Goal: Check status: Check status

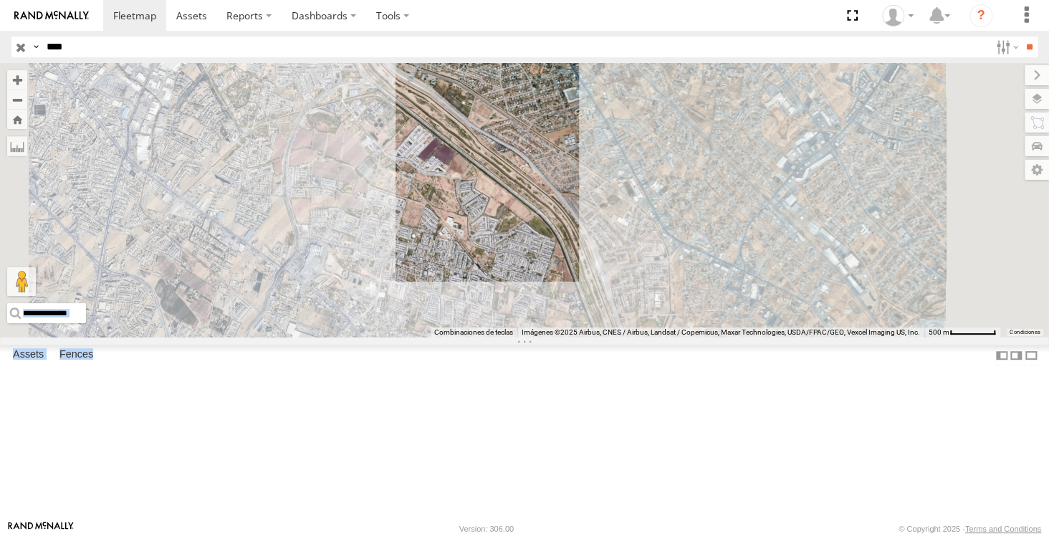
drag, startPoint x: 344, startPoint y: 137, endPoint x: 494, endPoint y: 251, distance: 188.5
click at [494, 251] on main "Para navegar por el mapa con gestos táctiles, presiona dos veces y mantén el de…" at bounding box center [524, 291] width 1049 height 457
drag, startPoint x: 534, startPoint y: 283, endPoint x: 592, endPoint y: 324, distance: 71.5
click at [582, 327] on div at bounding box center [524, 200] width 1049 height 274
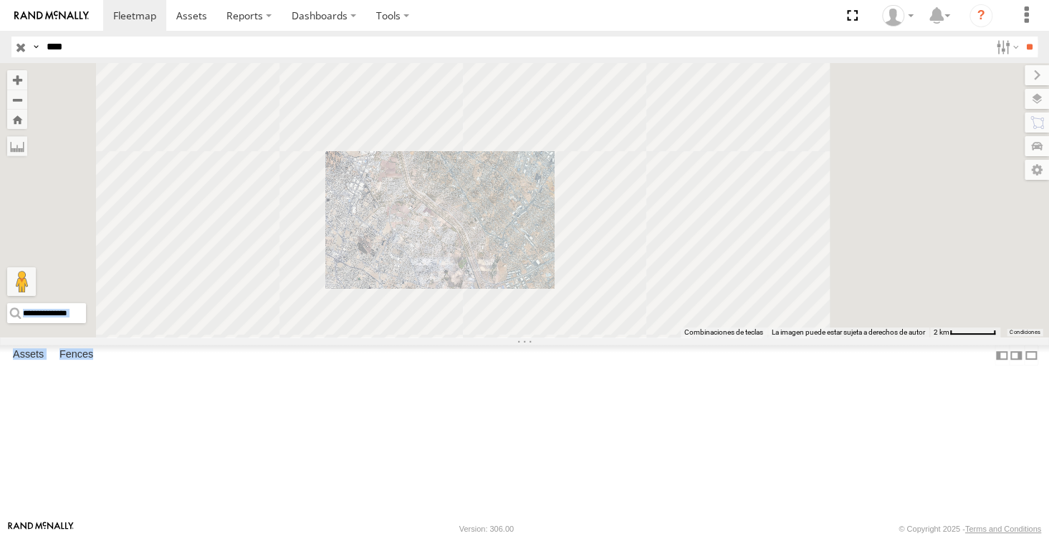
click at [0, 0] on div "8682 Cruce" at bounding box center [0, 0] width 0 height 0
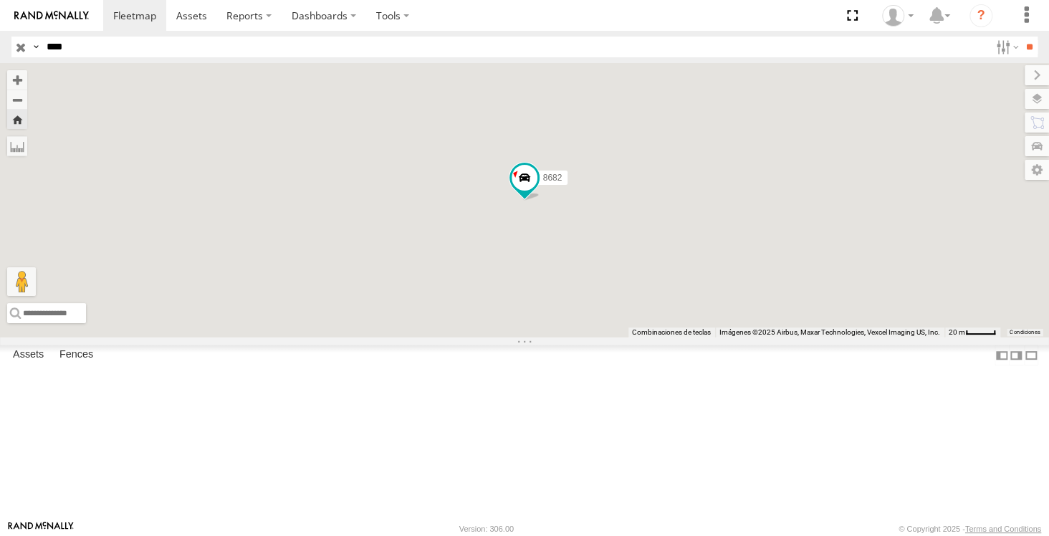
click at [128, 41] on input "****" at bounding box center [515, 47] width 948 height 21
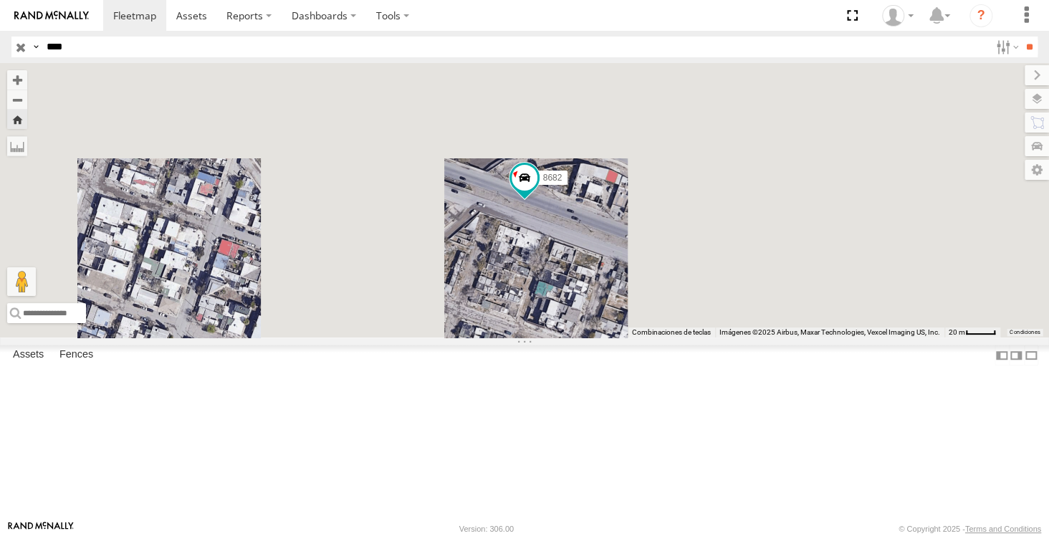
click at [128, 41] on input "****" at bounding box center [515, 47] width 948 height 21
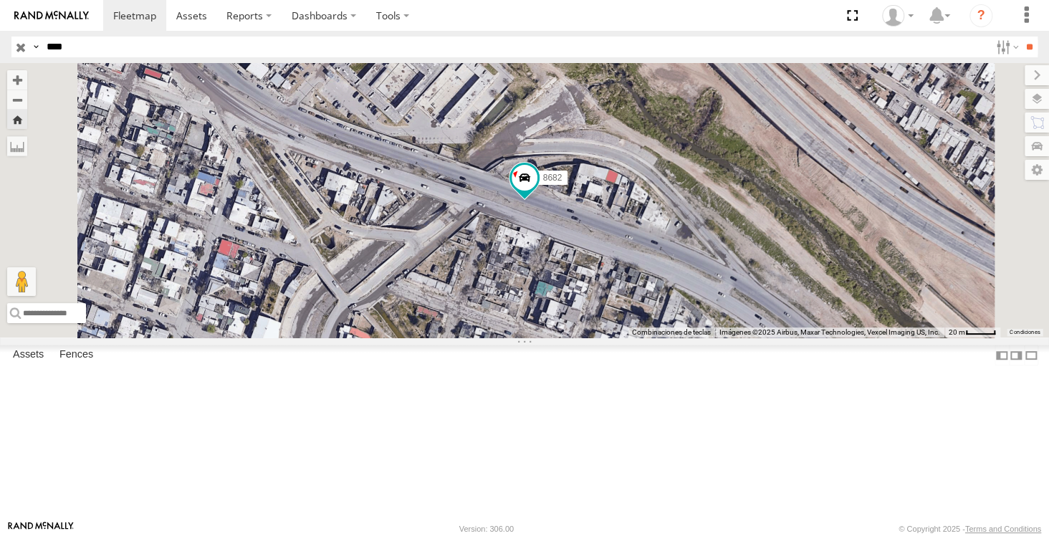
click at [1021, 37] on input "**" at bounding box center [1029, 47] width 16 height 21
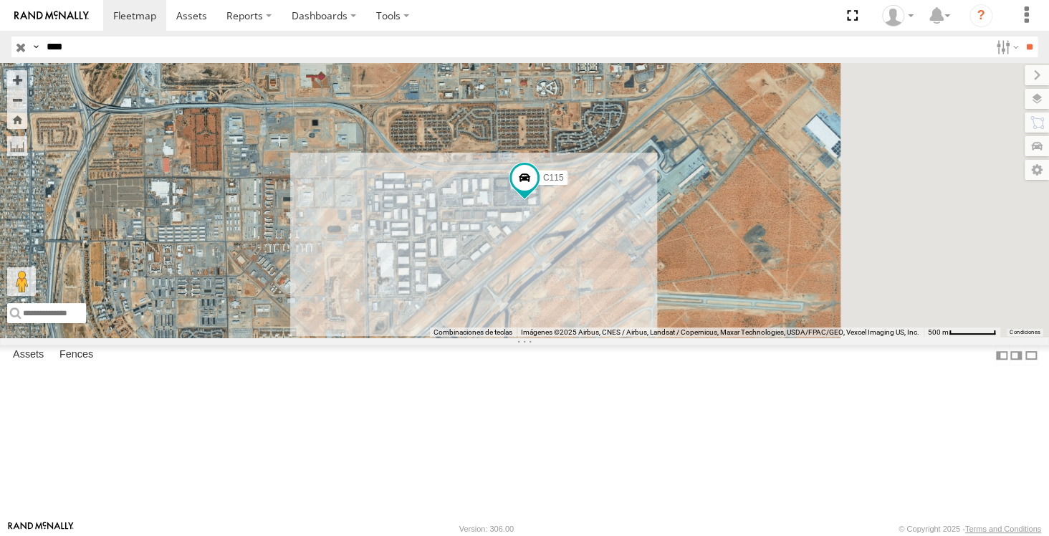
click at [186, 53] on input "****" at bounding box center [515, 47] width 948 height 21
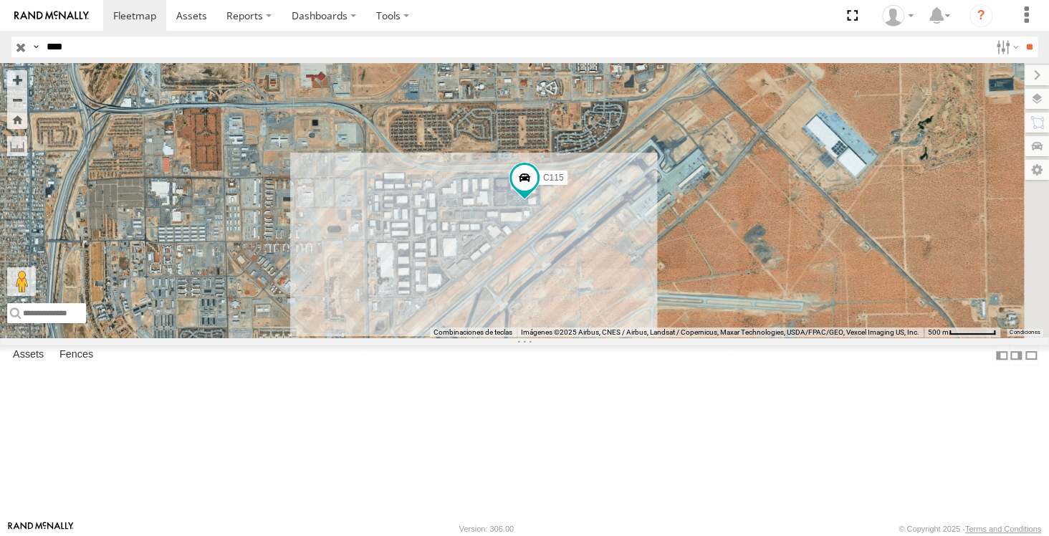
type input "****"
click at [1021, 37] on input "**" at bounding box center [1029, 47] width 16 height 21
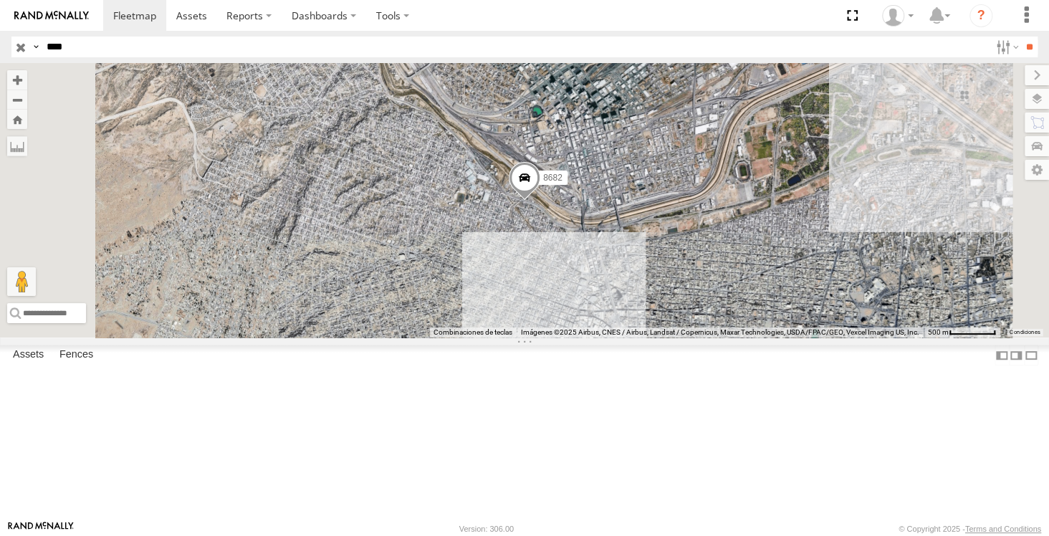
drag, startPoint x: 732, startPoint y: 317, endPoint x: 597, endPoint y: 263, distance: 145.0
click at [597, 263] on div "8682" at bounding box center [524, 200] width 1049 height 274
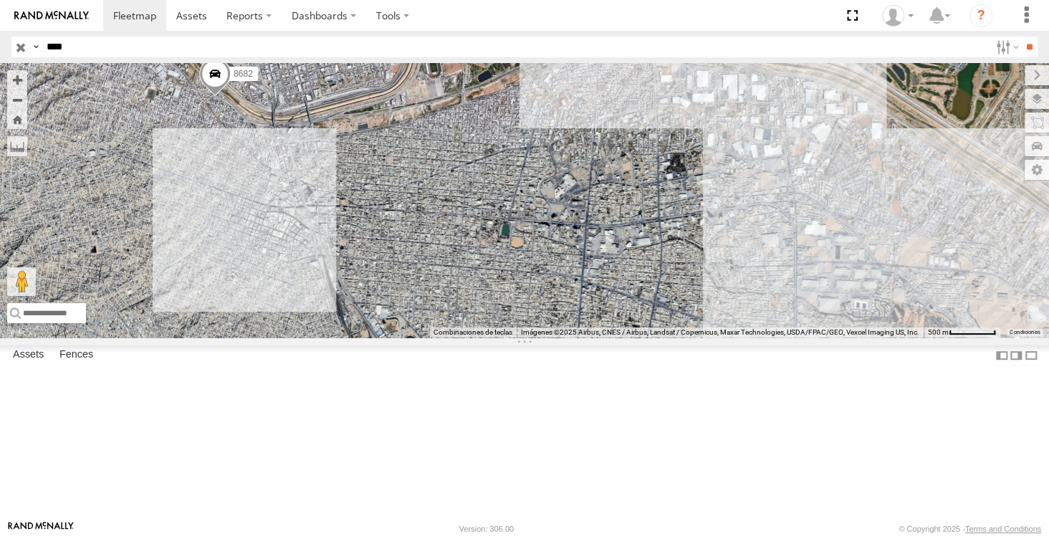
drag, startPoint x: 481, startPoint y: 218, endPoint x: 673, endPoint y: 302, distance: 209.8
click at [649, 299] on div "8682" at bounding box center [524, 200] width 1049 height 274
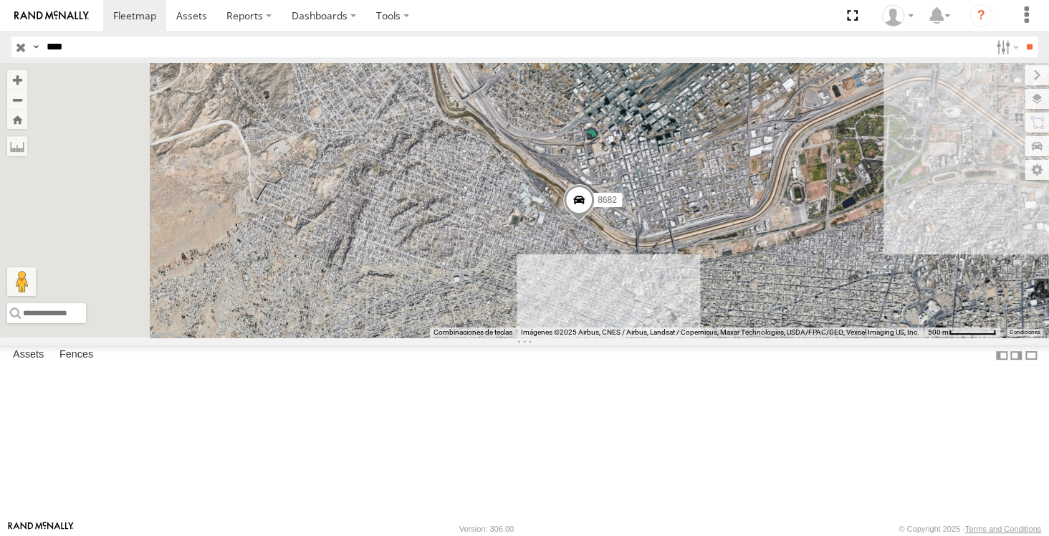
drag, startPoint x: 594, startPoint y: 281, endPoint x: 568, endPoint y: 273, distance: 27.0
click at [569, 274] on div "8682" at bounding box center [524, 200] width 1049 height 274
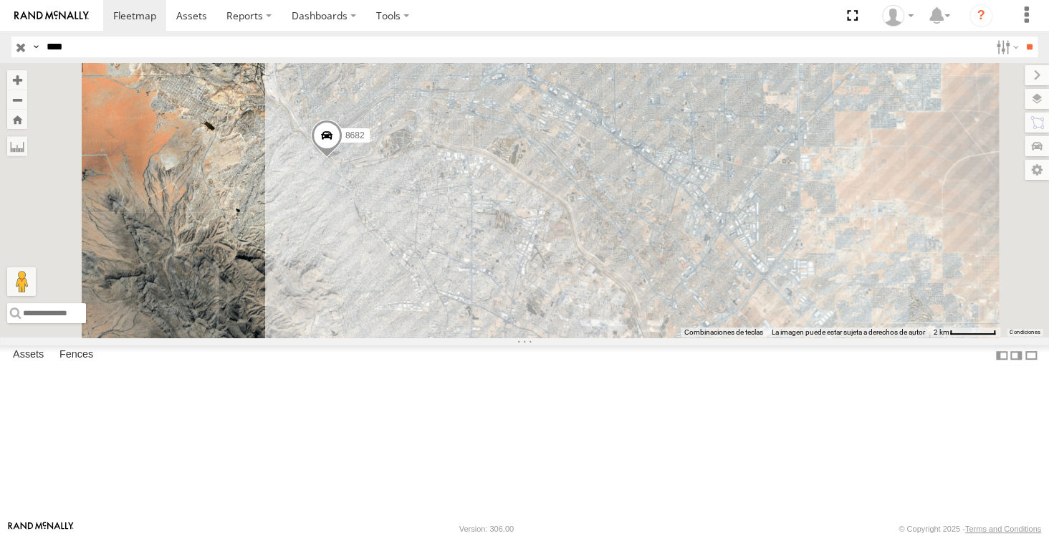
click at [0, 0] on span at bounding box center [0, 0] width 0 height 0
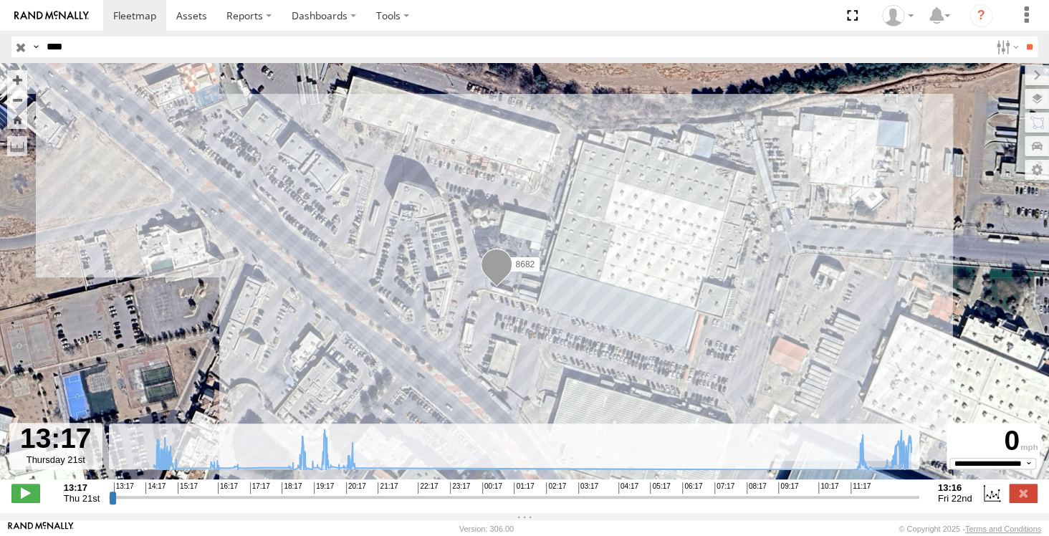
click at [496, 269] on span at bounding box center [497, 268] width 32 height 39
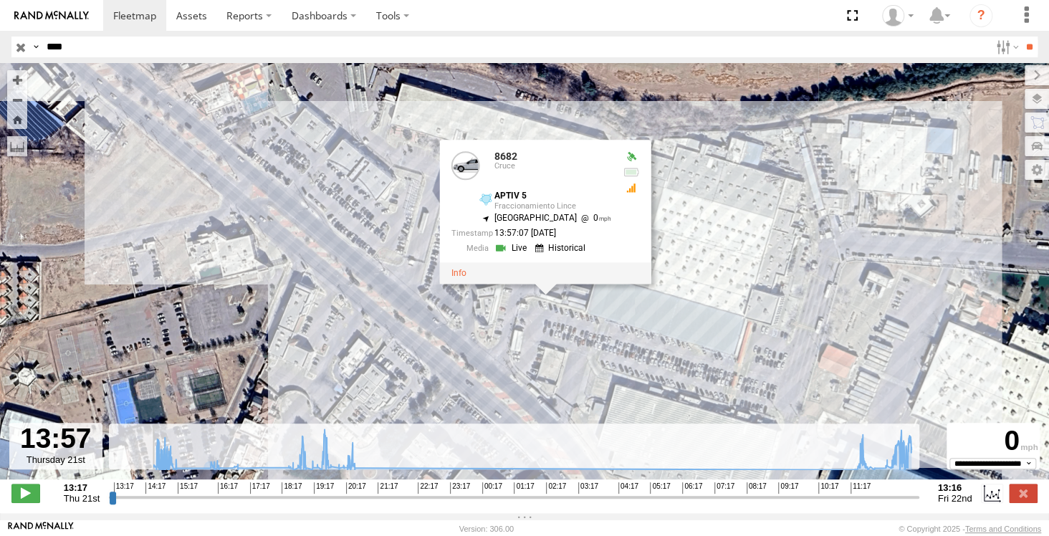
drag, startPoint x: 112, startPoint y: 506, endPoint x: 134, endPoint y: 498, distance: 23.6
click at [134, 498] on input "range" at bounding box center [514, 497] width 810 height 14
click at [135, 500] on div "Created with Highcharts 6.0.7 Highcharts.com 13:17 14:17 15:17 16:17 17:17 18:1…" at bounding box center [514, 492] width 810 height 21
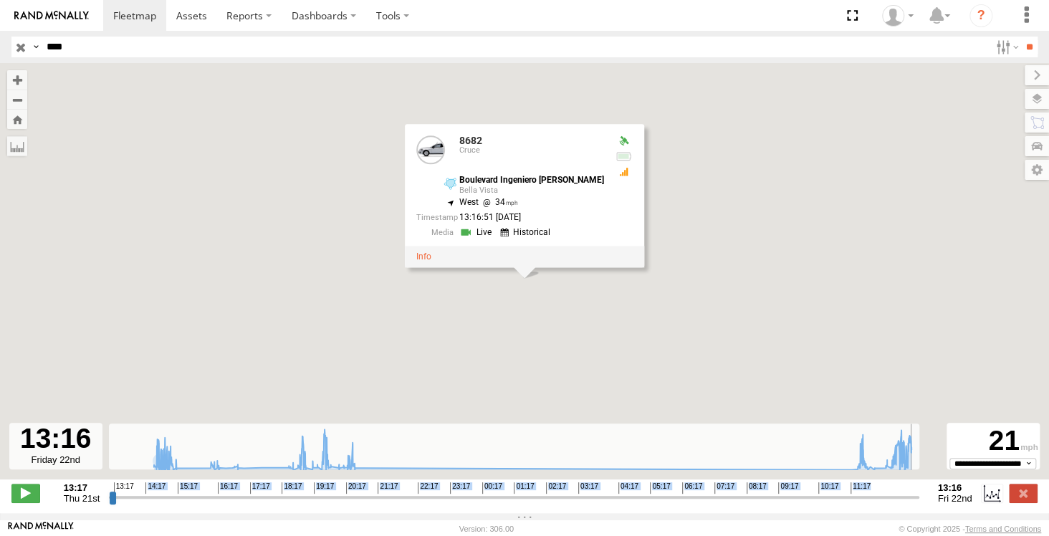
drag, startPoint x: 135, startPoint y: 501, endPoint x: 935, endPoint y: 502, distance: 800.1
type input "**********"
click at [919, 502] on input "range" at bounding box center [514, 497] width 810 height 14
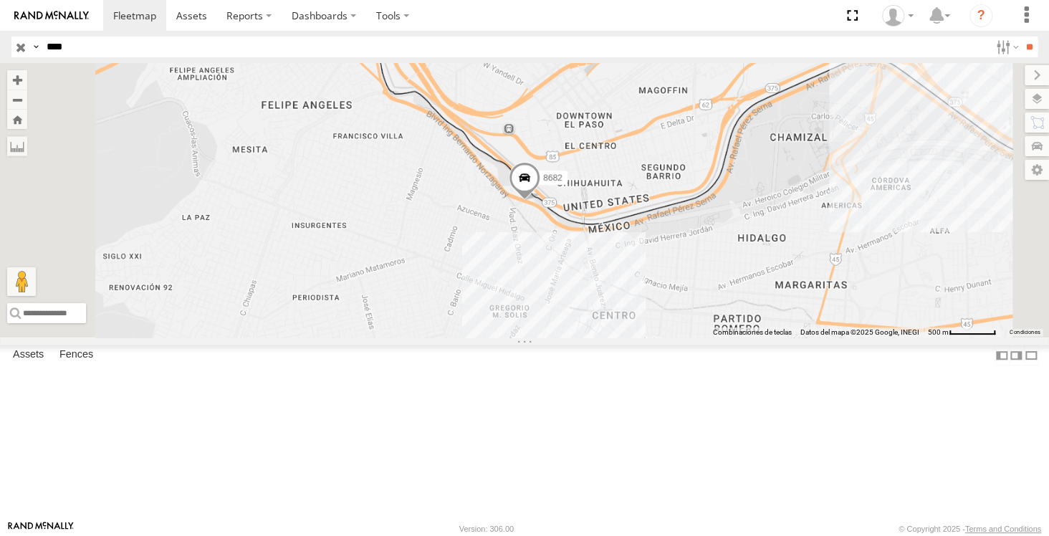
click at [0, 0] on div "8682 Cruce" at bounding box center [0, 0] width 0 height 0
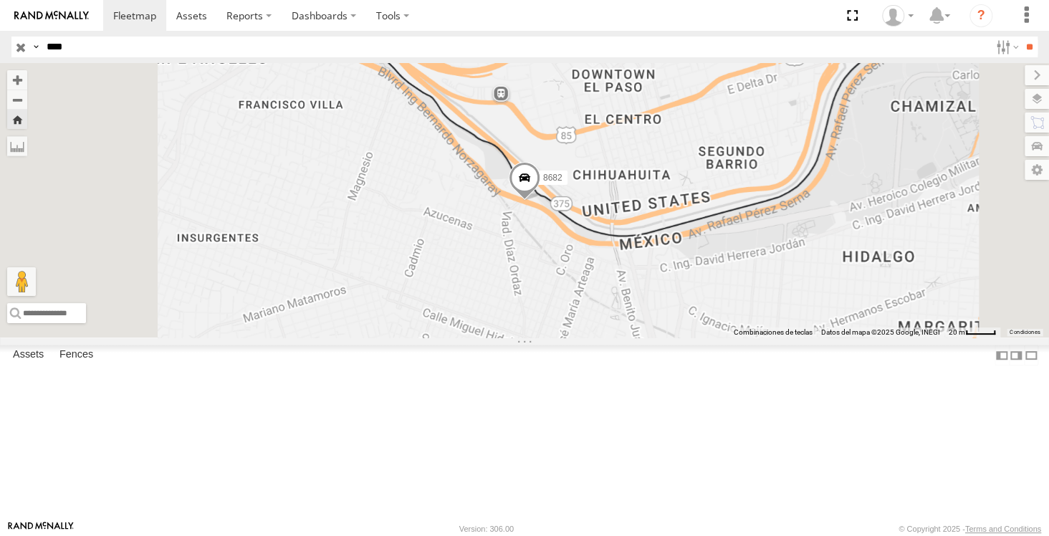
click at [0, 0] on span at bounding box center [0, 0] width 0 height 0
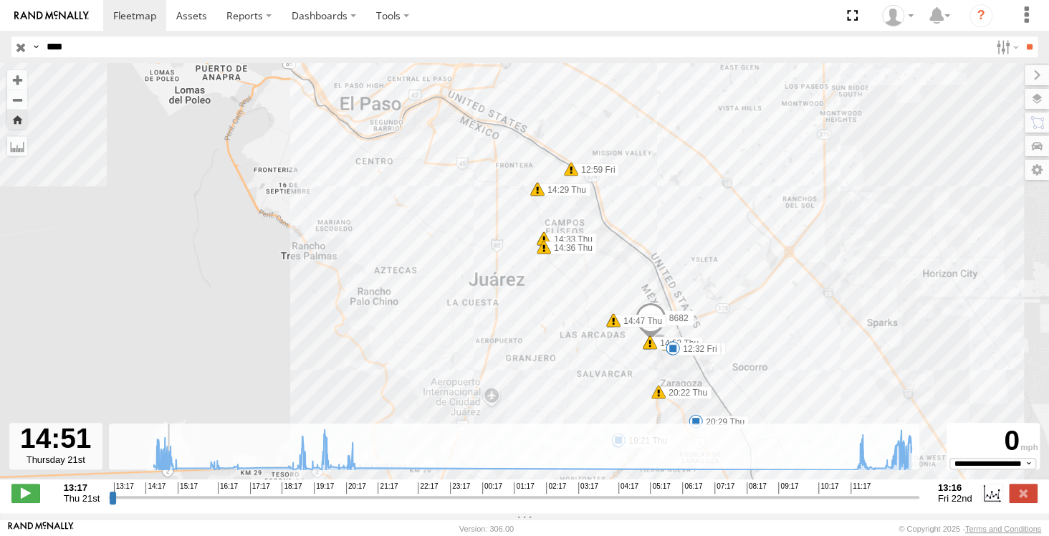
drag, startPoint x: 115, startPoint y: 502, endPoint x: 396, endPoint y: 366, distance: 312.7
click at [165, 504] on input "range" at bounding box center [514, 497] width 810 height 14
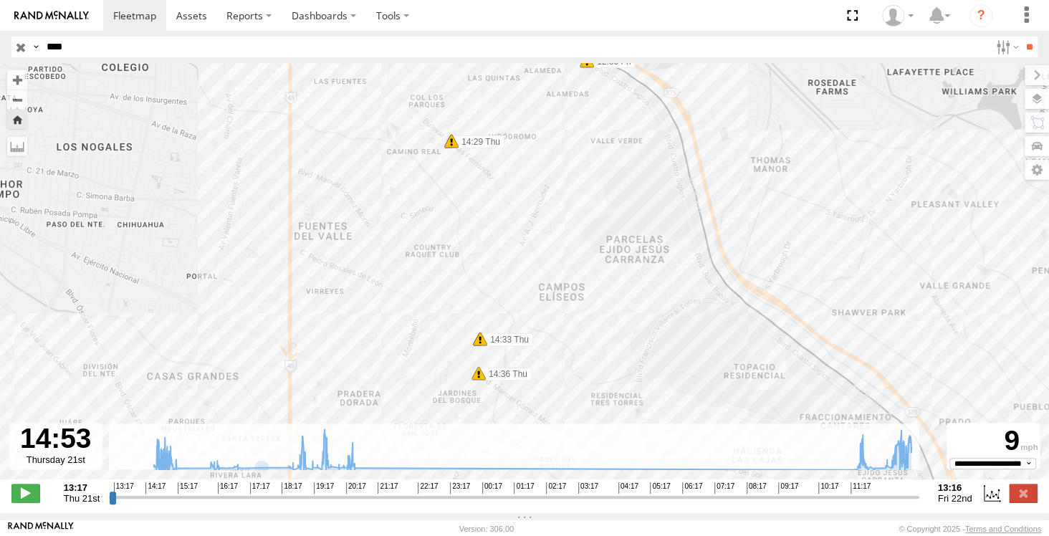
drag, startPoint x: 433, startPoint y: 174, endPoint x: 453, endPoint y: 259, distance: 87.0
click at [453, 259] on div "8682 14:29 Thu 14:29 Thu 14:33 Thu 14:33 Thu 14:36 Thu 14:47 Thu 14:47 Thu 14:5…" at bounding box center [524, 278] width 1049 height 431
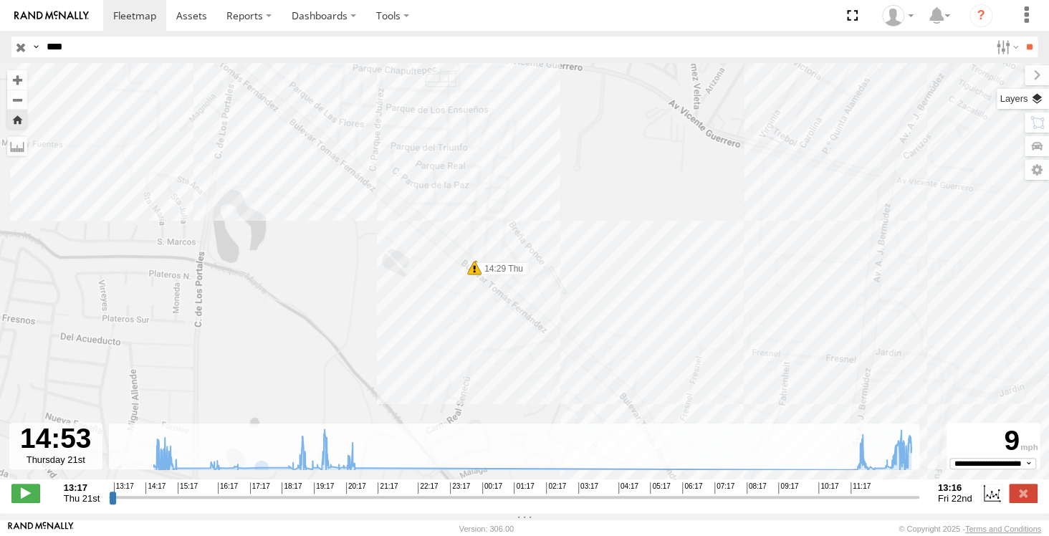
click at [1038, 101] on label at bounding box center [1022, 99] width 52 height 20
click at [0, 0] on span "Basemaps" at bounding box center [0, 0] width 0 height 0
click at [0, 0] on div "Satellite + Roadmap" at bounding box center [0, 0] width 0 height 0
click at [0, 0] on span "Satellite" at bounding box center [0, 0] width 0 height 0
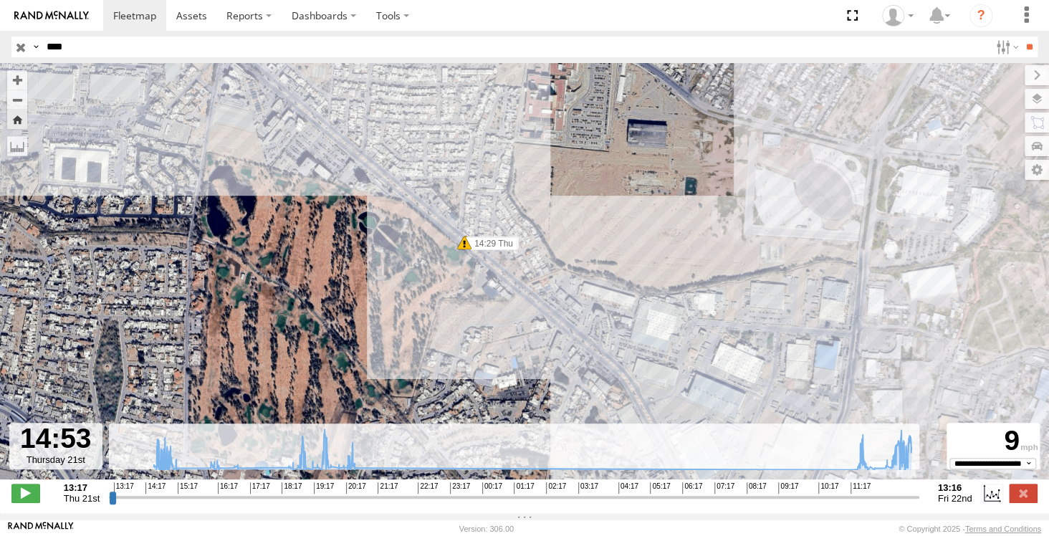
drag, startPoint x: 689, startPoint y: 249, endPoint x: 663, endPoint y: 181, distance: 72.4
click at [663, 189] on div "8682 14:29 Thu 14:29 Thu 14:33 Thu 14:33 Thu 14:36 Thu 14:47 Thu 14:47 Thu 14:5…" at bounding box center [524, 278] width 1049 height 431
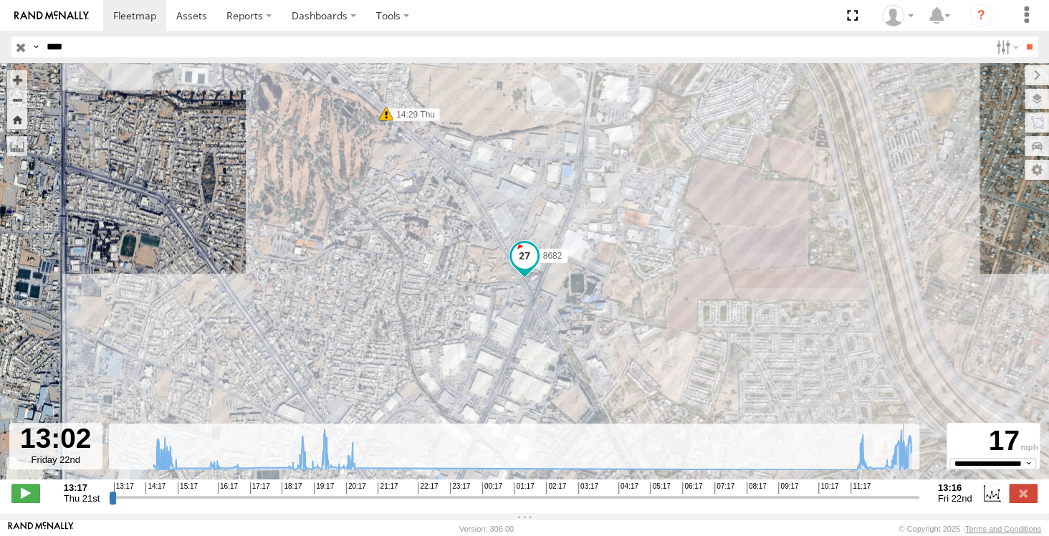
drag, startPoint x: 165, startPoint y: 506, endPoint x: 906, endPoint y: 514, distance: 741.4
click at [906, 504] on input "range" at bounding box center [514, 497] width 810 height 14
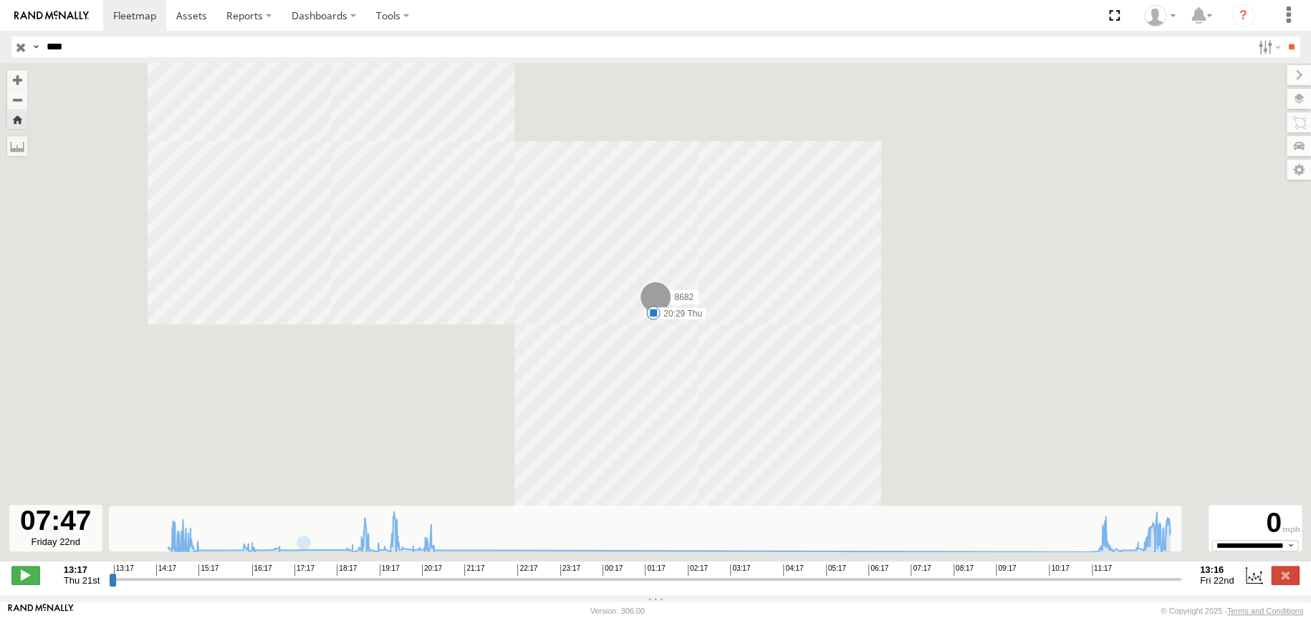
click at [932, 535] on input "range" at bounding box center [645, 579] width 1072 height 14
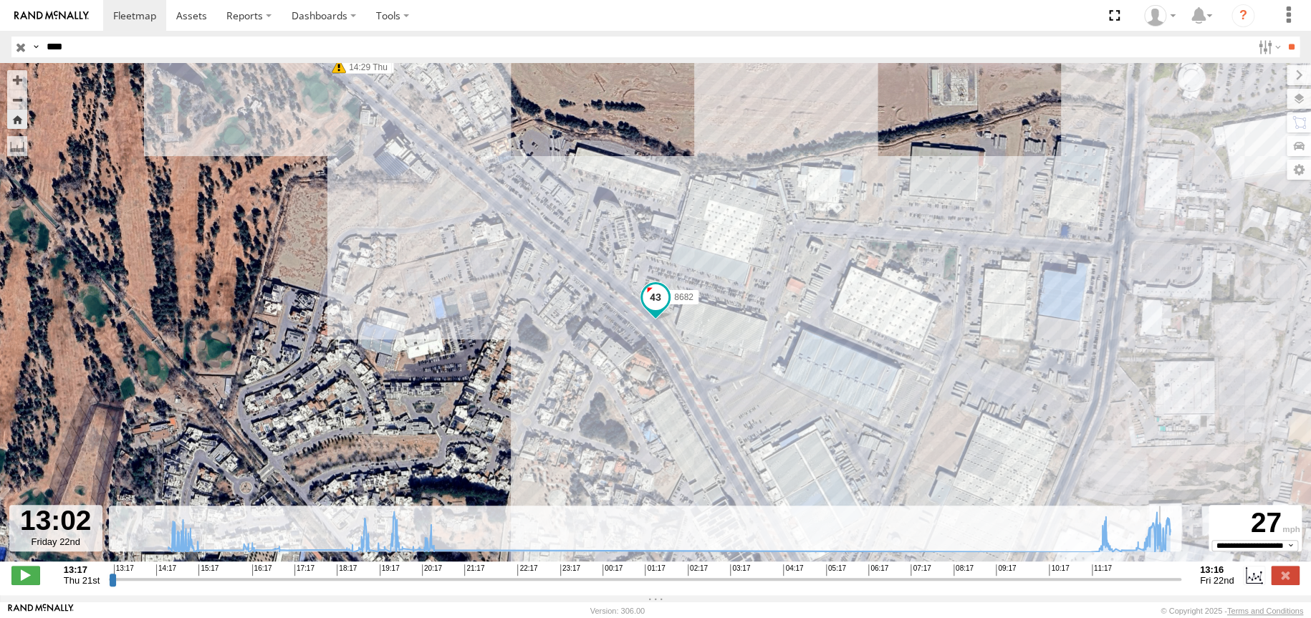
drag, startPoint x: 937, startPoint y: 583, endPoint x: 1165, endPoint y: 600, distance: 229.1
click at [1048, 535] on input "range" at bounding box center [645, 579] width 1072 height 14
drag, startPoint x: 1125, startPoint y: 587, endPoint x: 1165, endPoint y: 595, distance: 40.7
click at [1048, 535] on input "range" at bounding box center [645, 579] width 1072 height 14
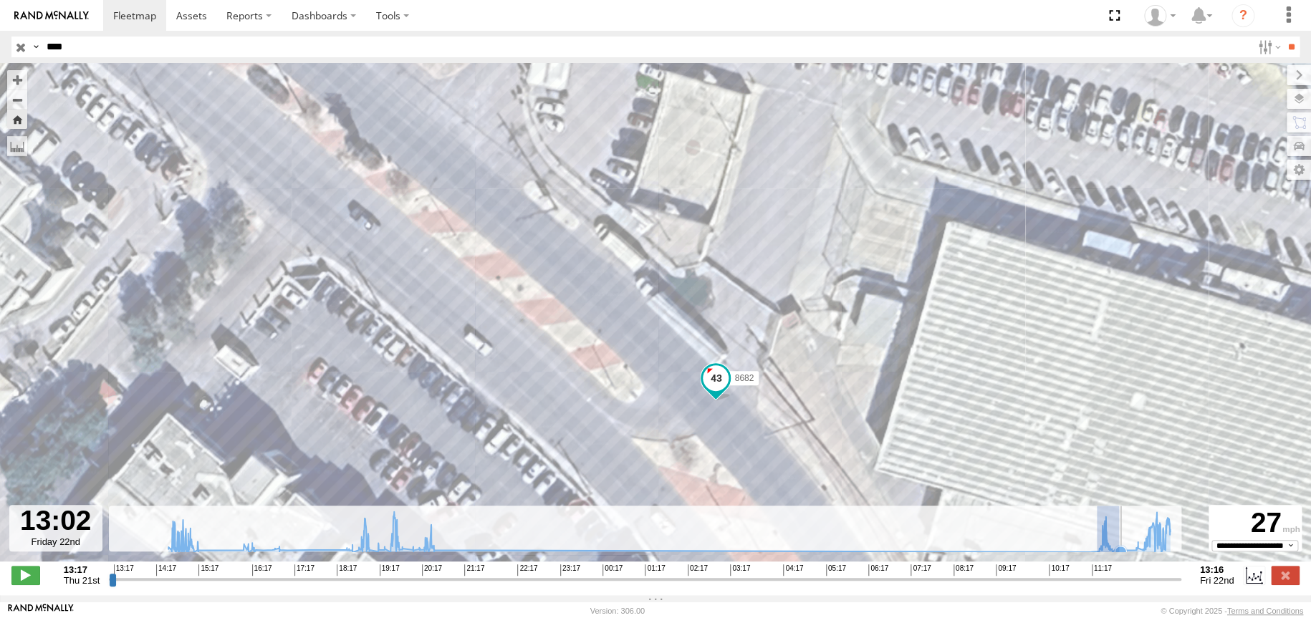
drag, startPoint x: 1097, startPoint y: 549, endPoint x: 1221, endPoint y: 548, distance: 123.9
click at [1048, 535] on div "Para navegar por el mapa con gestos táctiles, presiona dos veces y mantén el de…" at bounding box center [655, 329] width 1311 height 532
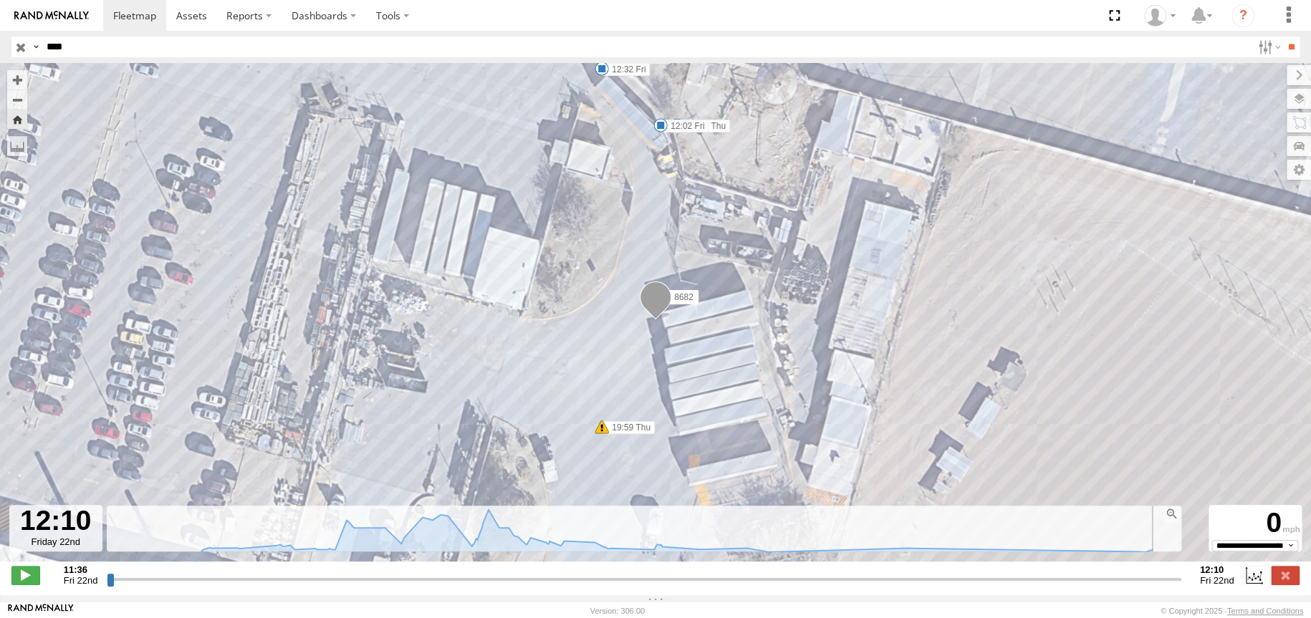
drag, startPoint x: 110, startPoint y: 581, endPoint x: 1309, endPoint y: 583, distance: 1199.1
click at [1048, 535] on input "range" at bounding box center [644, 579] width 1074 height 14
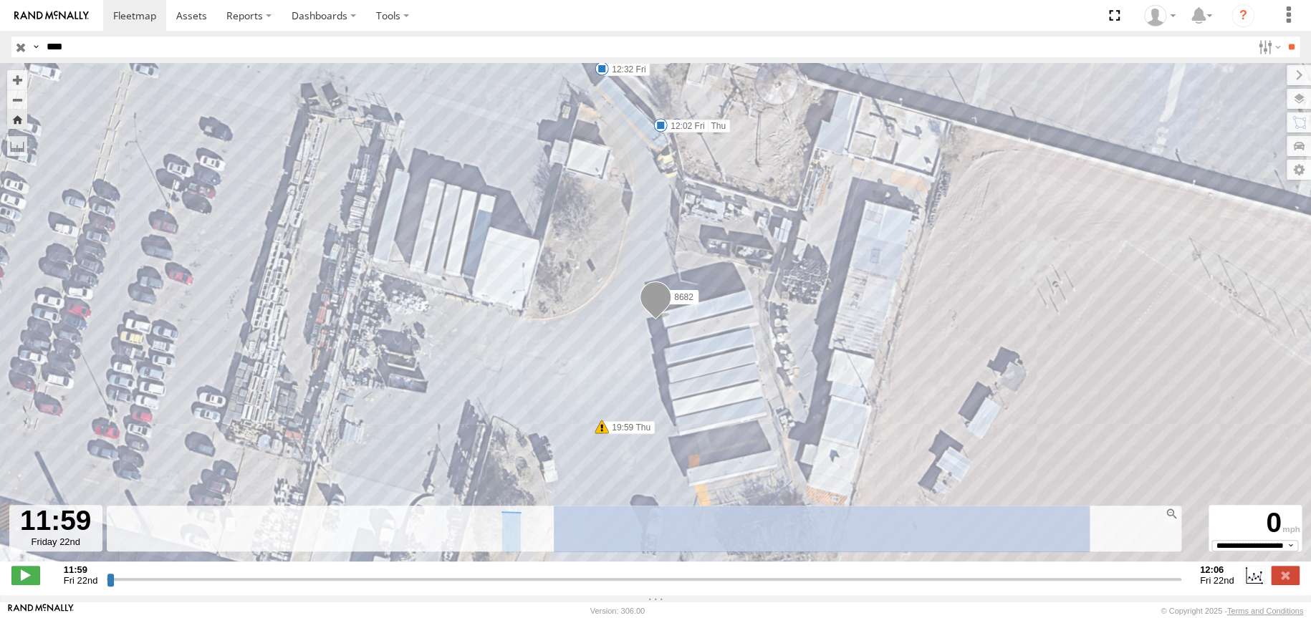
drag, startPoint x: 554, startPoint y: 533, endPoint x: 1309, endPoint y: 516, distance: 755.2
click at [1048, 532] on div "Para navegar por el mapa con gestos táctiles, presiona dos veces y mantén el de…" at bounding box center [655, 329] width 1311 height 532
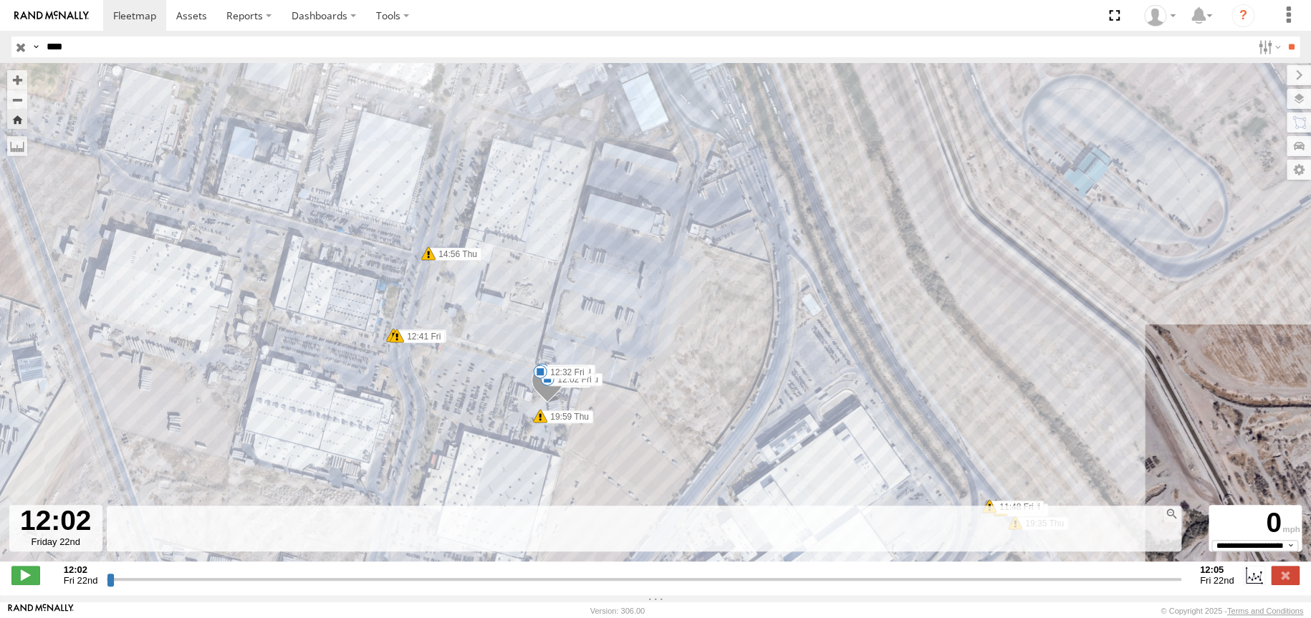
click at [753, 535] on input "range" at bounding box center [644, 579] width 1074 height 14
drag, startPoint x: 753, startPoint y: 587, endPoint x: 1292, endPoint y: 577, distance: 538.8
click at [1048, 535] on input "range" at bounding box center [644, 579] width 1074 height 14
click at [1032, 511] on label "11:48 Fri" at bounding box center [1013, 507] width 48 height 13
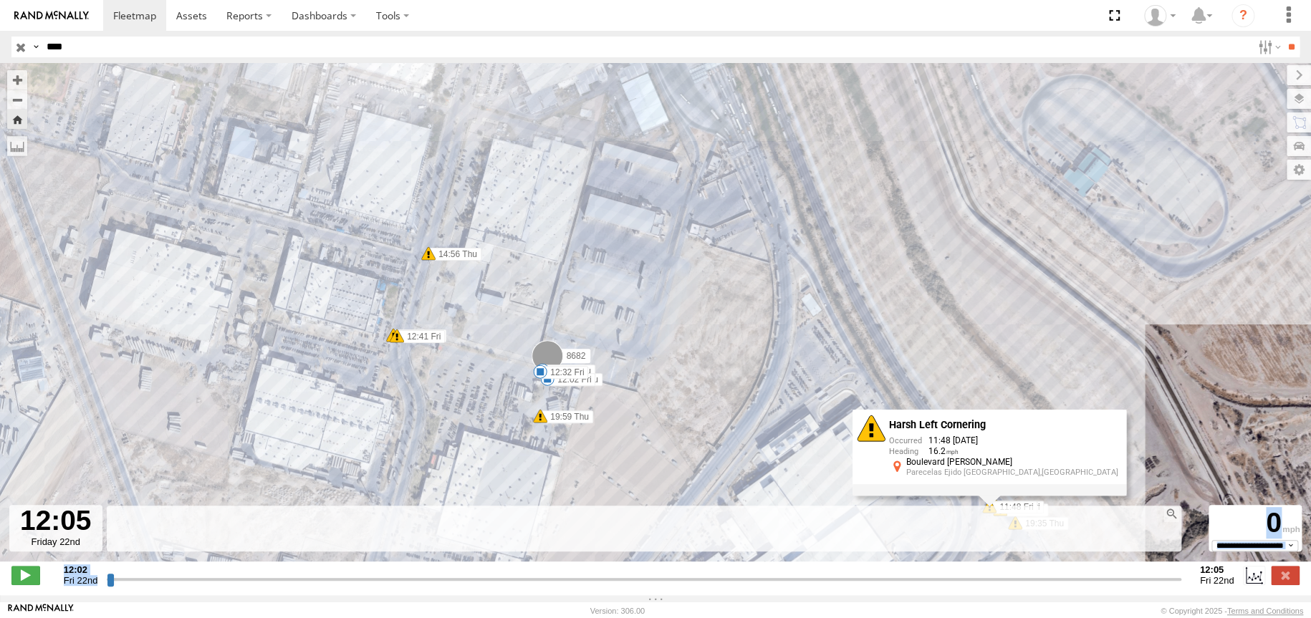
drag, startPoint x: 1130, startPoint y: 525, endPoint x: 1084, endPoint y: 529, distance: 46.8
click at [1048, 529] on div "Para navegar por el mapa con gestos táctiles, presiona dos veces y mantén el de…" at bounding box center [655, 329] width 1311 height 532
type input "**********"
click at [17, 41] on input "button" at bounding box center [20, 47] width 19 height 21
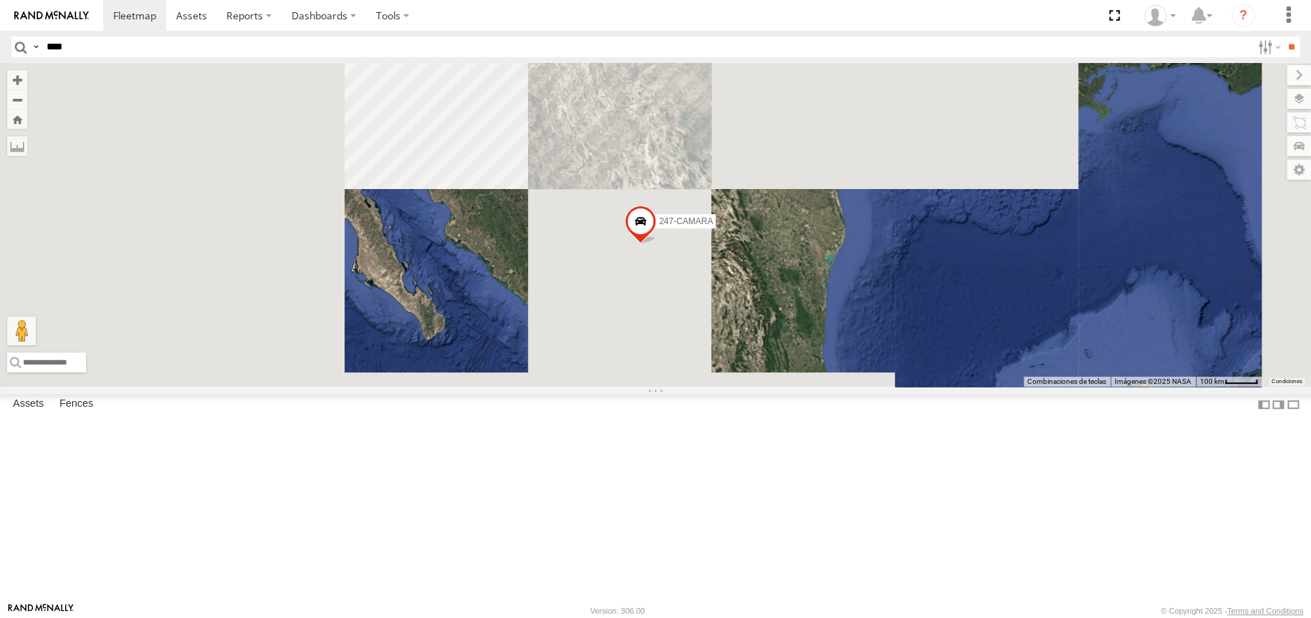
click at [87, 52] on input "****" at bounding box center [646, 47] width 1211 height 21
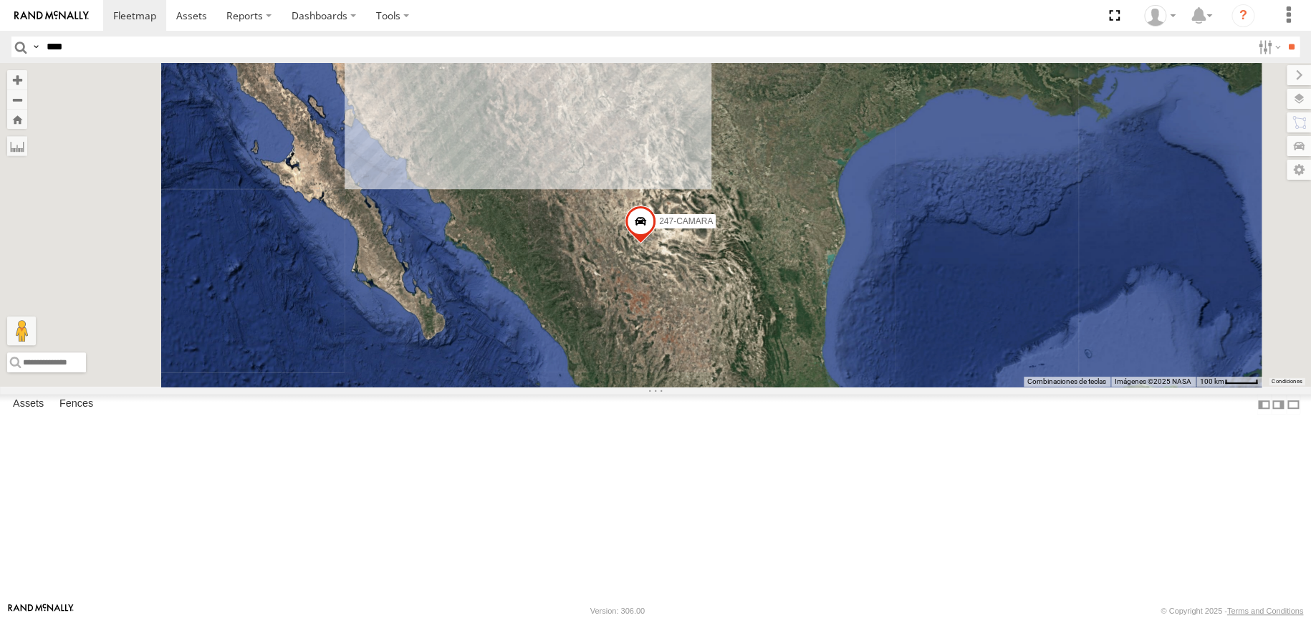
type input "****"
click at [1048, 37] on input "**" at bounding box center [1291, 47] width 16 height 21
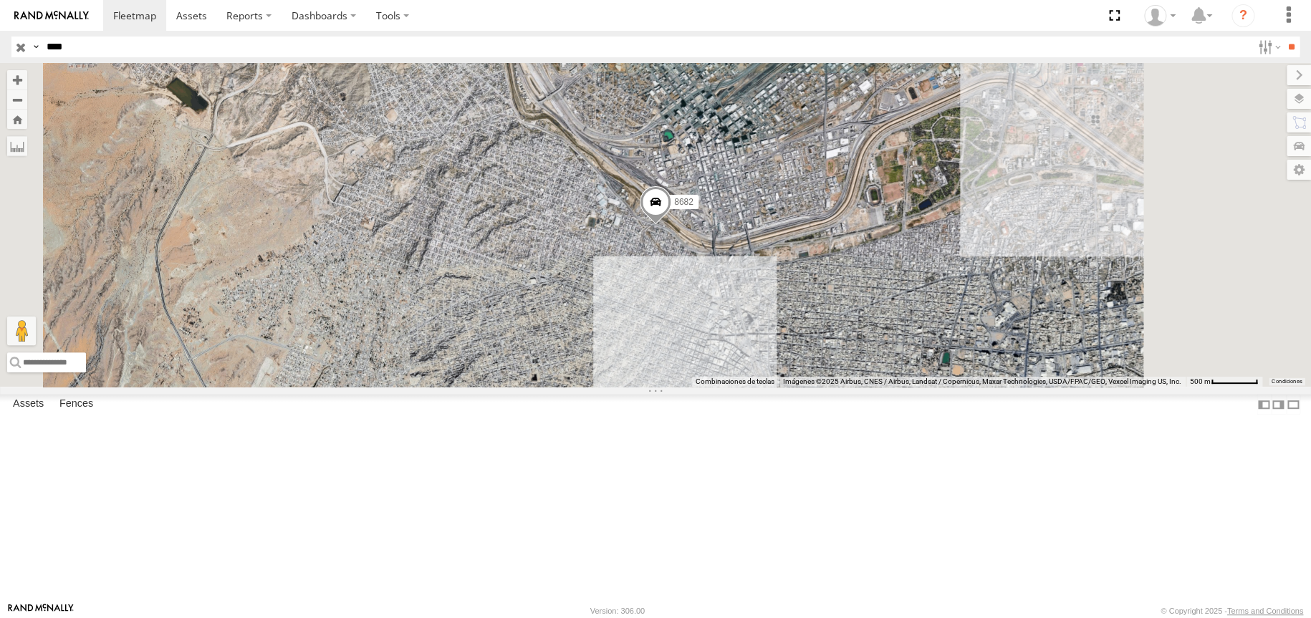
click at [0, 0] on div "8682" at bounding box center [0, 0] width 0 height 0
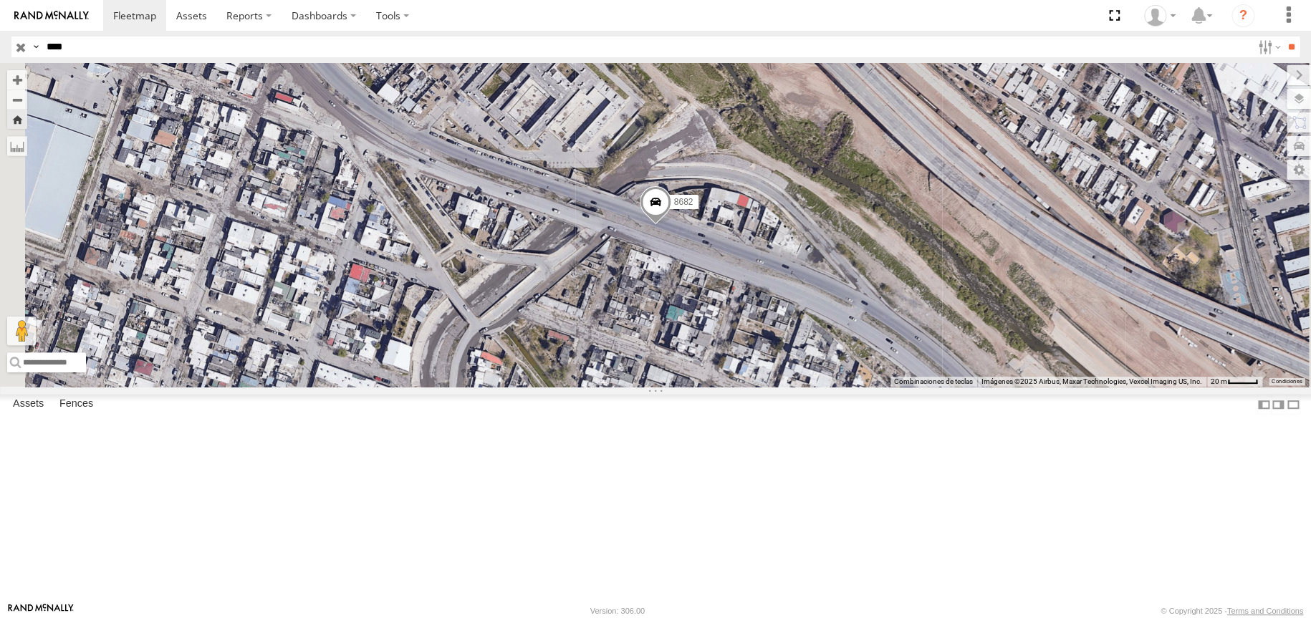
click at [0, 0] on link at bounding box center [0, 0] width 0 height 0
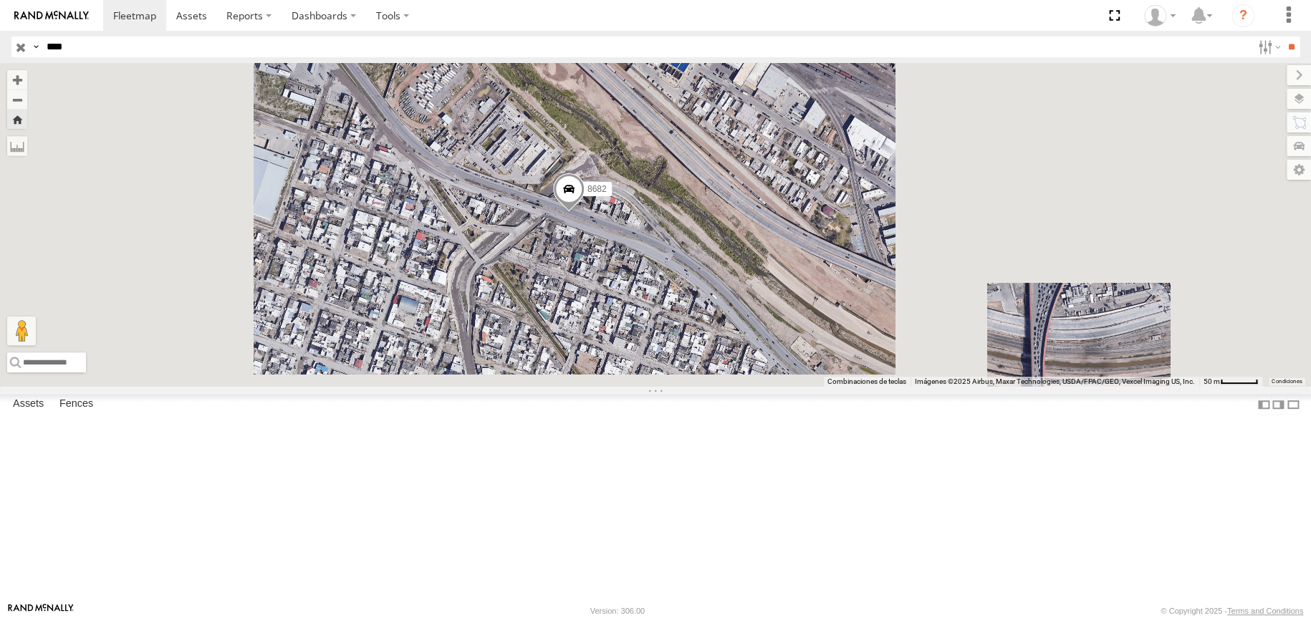
drag, startPoint x: 842, startPoint y: 339, endPoint x: 751, endPoint y: 317, distance: 94.2
click at [585, 212] on span at bounding box center [569, 192] width 32 height 39
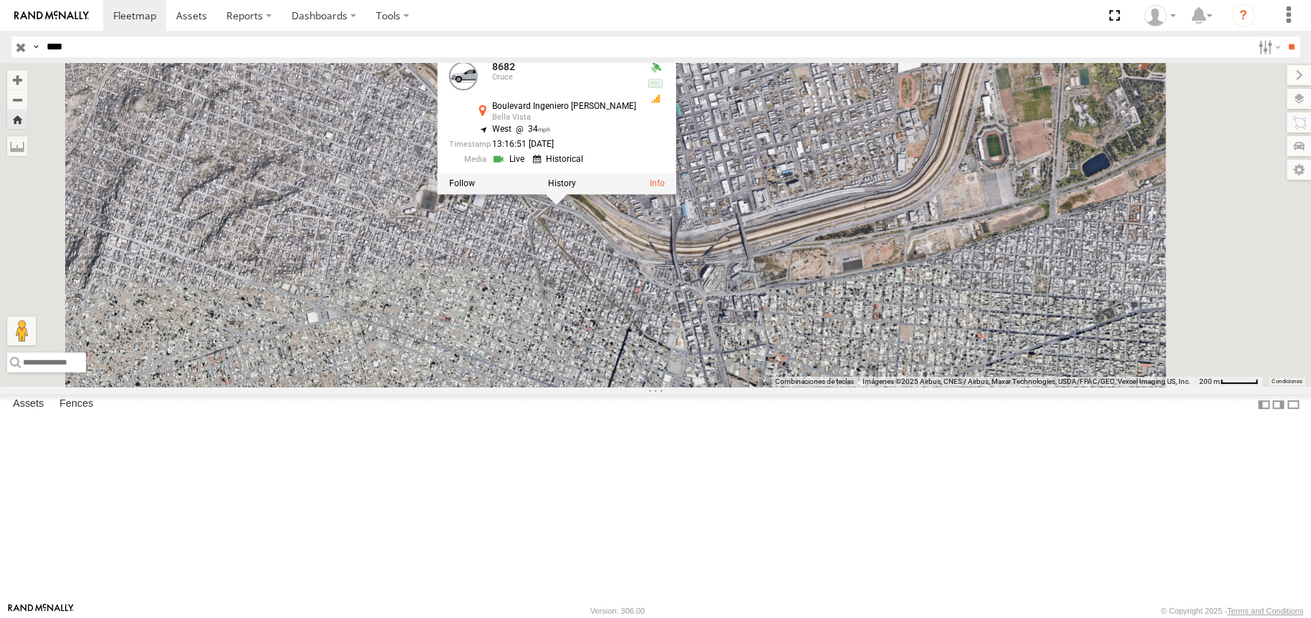
click at [857, 345] on div "8682 [STREET_ADDRESS][GEOGRAPHIC_DATA][PERSON_NAME] 31.75009 , -106.494 [PERSON…" at bounding box center [655, 225] width 1311 height 324
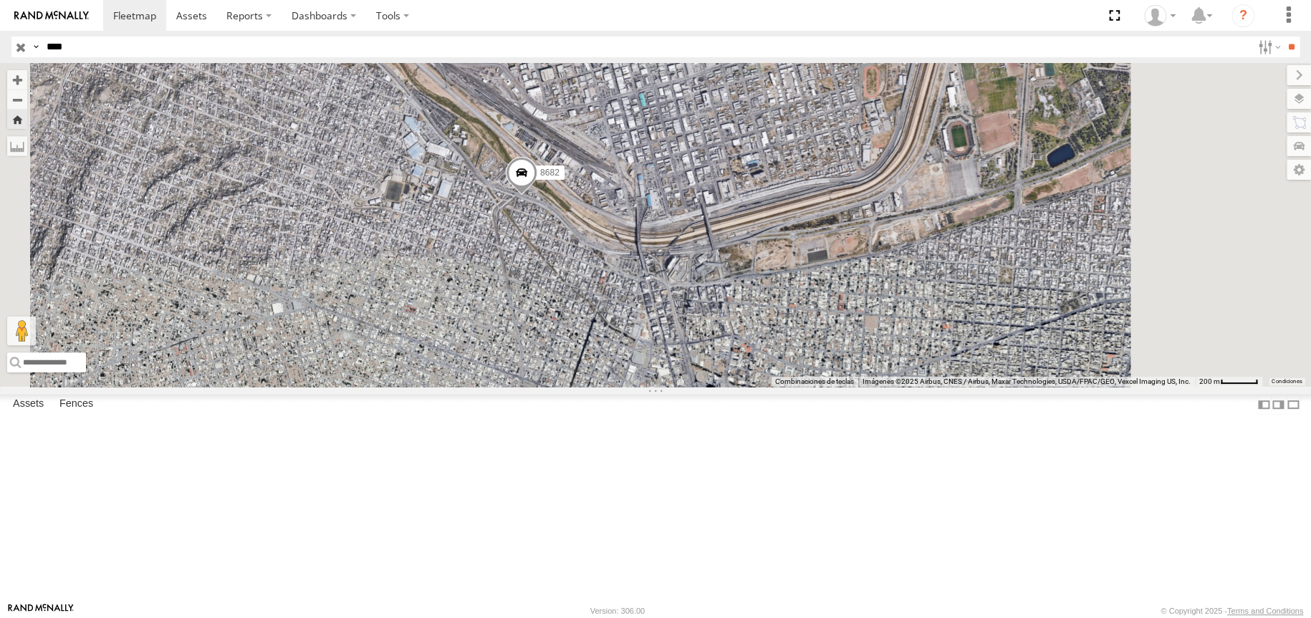
drag, startPoint x: 745, startPoint y: 342, endPoint x: 602, endPoint y: 289, distance: 152.1
click at [677, 307] on div "8682" at bounding box center [655, 225] width 1311 height 324
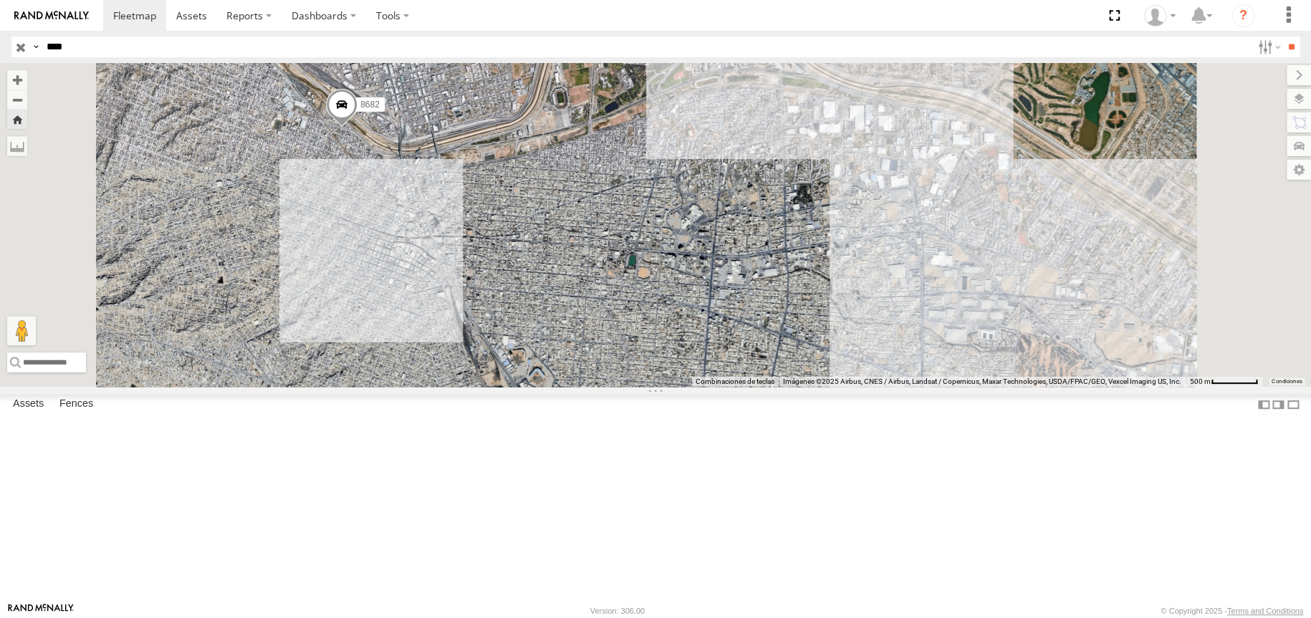
drag, startPoint x: 637, startPoint y: 375, endPoint x: 554, endPoint y: 343, distance: 89.1
click at [557, 345] on div "8682" at bounding box center [655, 225] width 1311 height 324
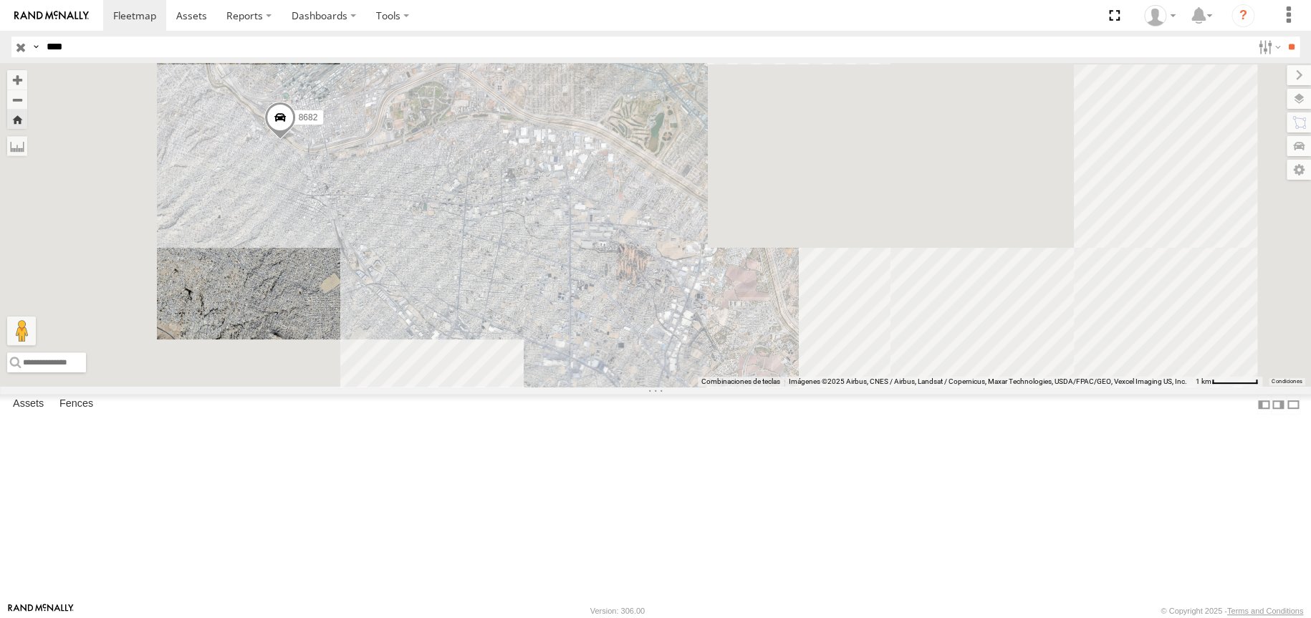
drag, startPoint x: 750, startPoint y: 380, endPoint x: 632, endPoint y: 308, distance: 138.2
click at [646, 313] on div "8682" at bounding box center [655, 225] width 1311 height 324
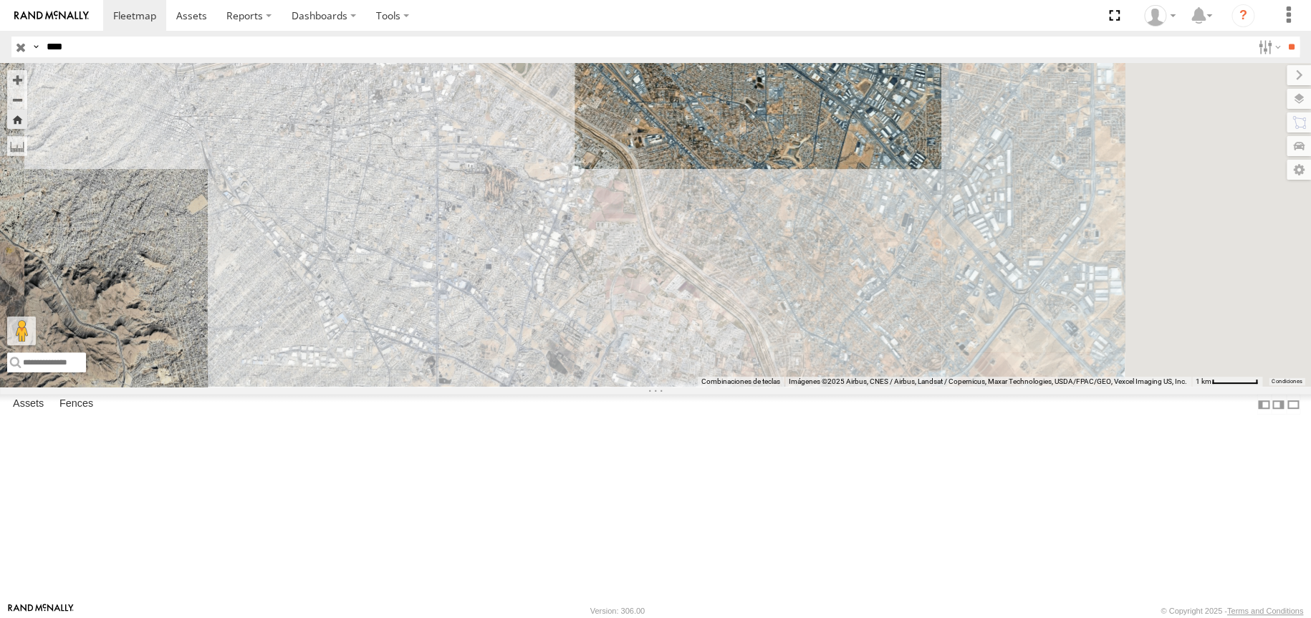
drag, startPoint x: 747, startPoint y: 363, endPoint x: 667, endPoint y: 309, distance: 96.6
click at [684, 322] on div "8682" at bounding box center [655, 225] width 1311 height 324
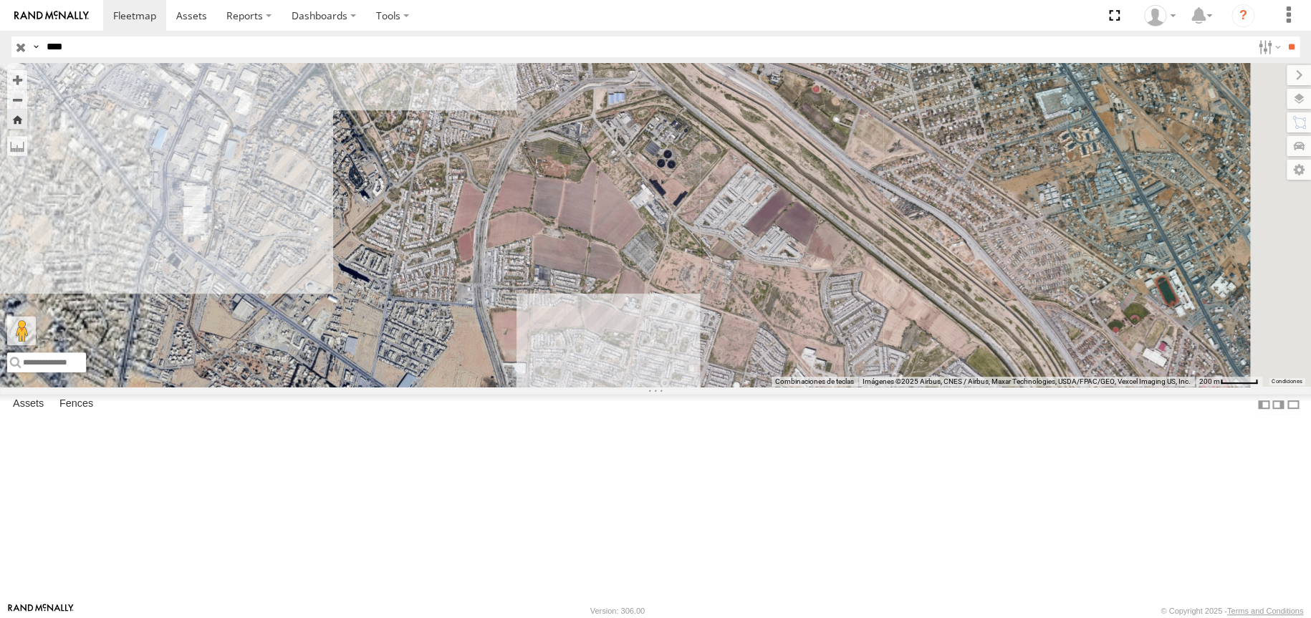
drag, startPoint x: 613, startPoint y: 241, endPoint x: 675, endPoint y: 324, distance: 103.9
click at [670, 322] on div "8682" at bounding box center [655, 225] width 1311 height 324
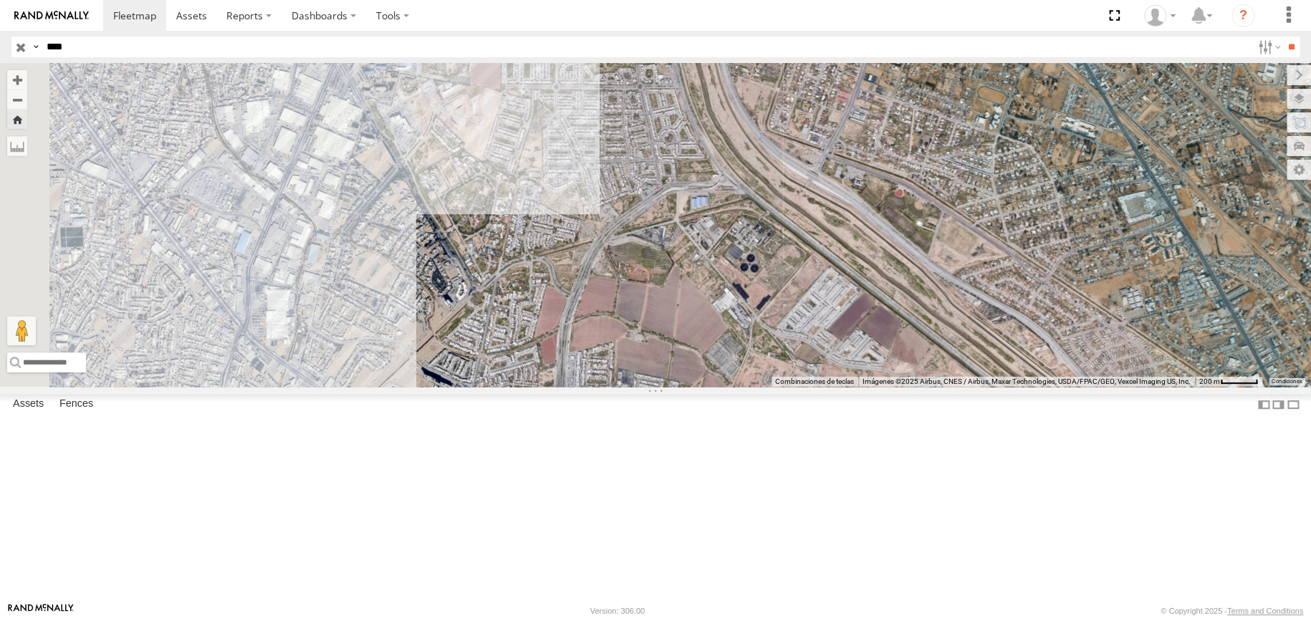
drag, startPoint x: 553, startPoint y: 212, endPoint x: 661, endPoint y: 307, distance: 144.1
click at [640, 297] on div "8682" at bounding box center [655, 225] width 1311 height 324
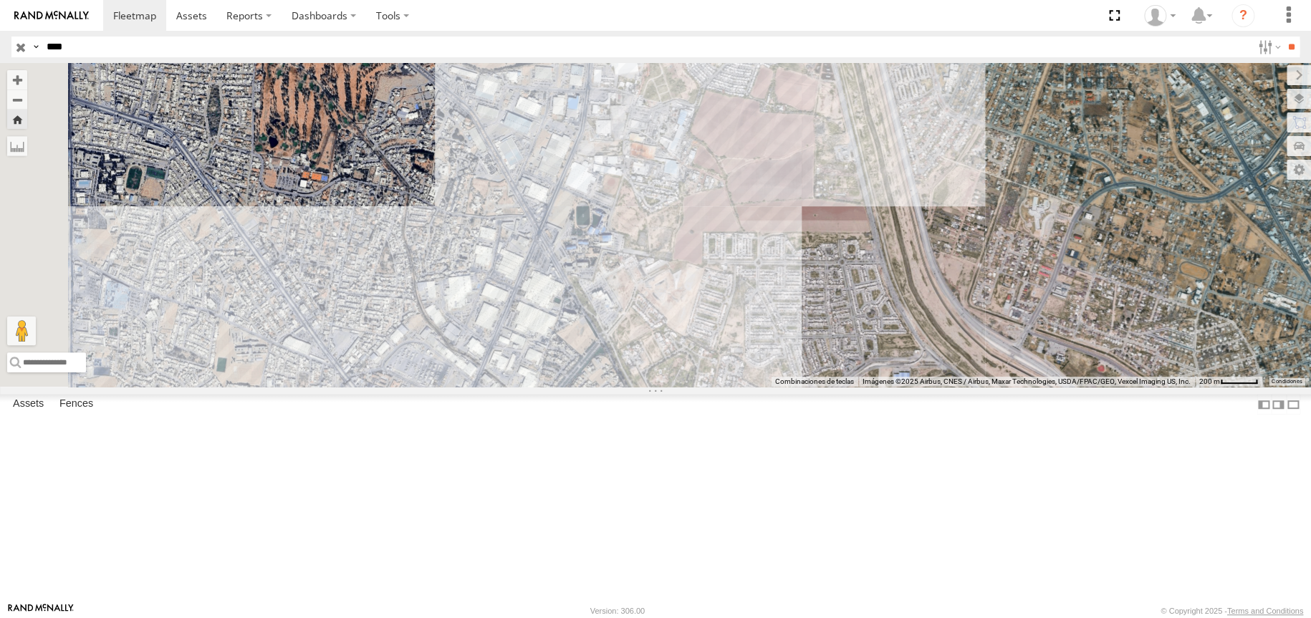
drag, startPoint x: 614, startPoint y: 206, endPoint x: 637, endPoint y: 266, distance: 63.7
click at [632, 262] on div "8682" at bounding box center [655, 225] width 1311 height 324
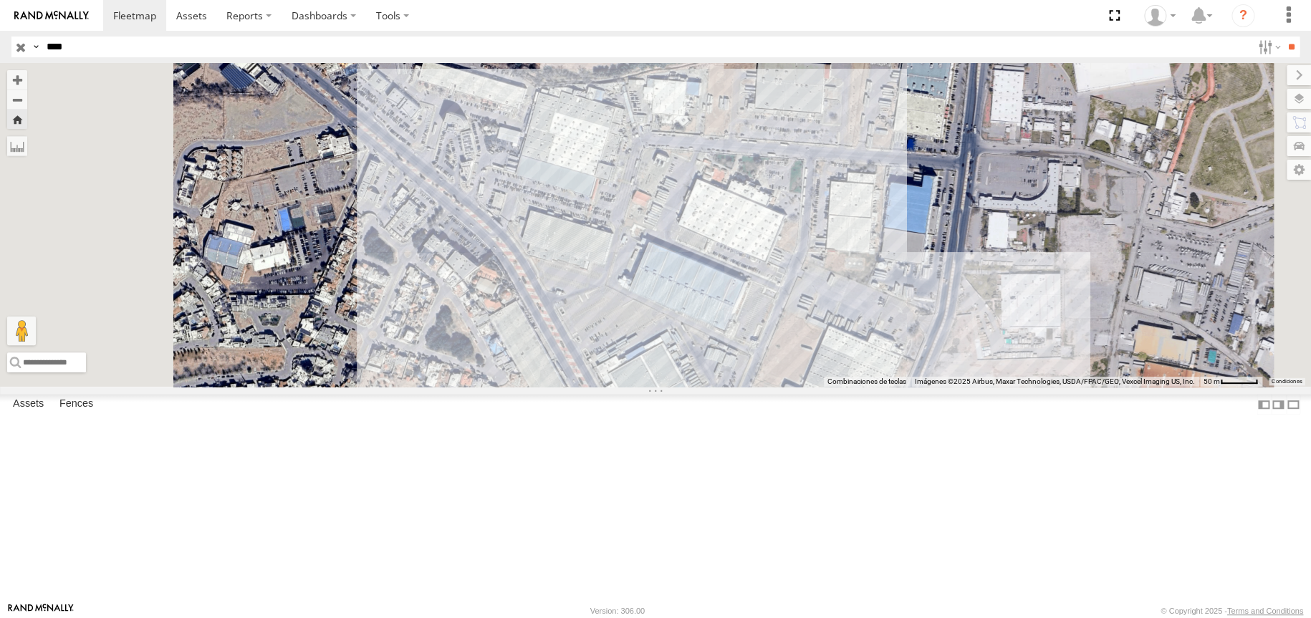
drag, startPoint x: 650, startPoint y: 276, endPoint x: 733, endPoint y: 259, distance: 84.9
click at [733, 259] on div "8682" at bounding box center [655, 225] width 1311 height 324
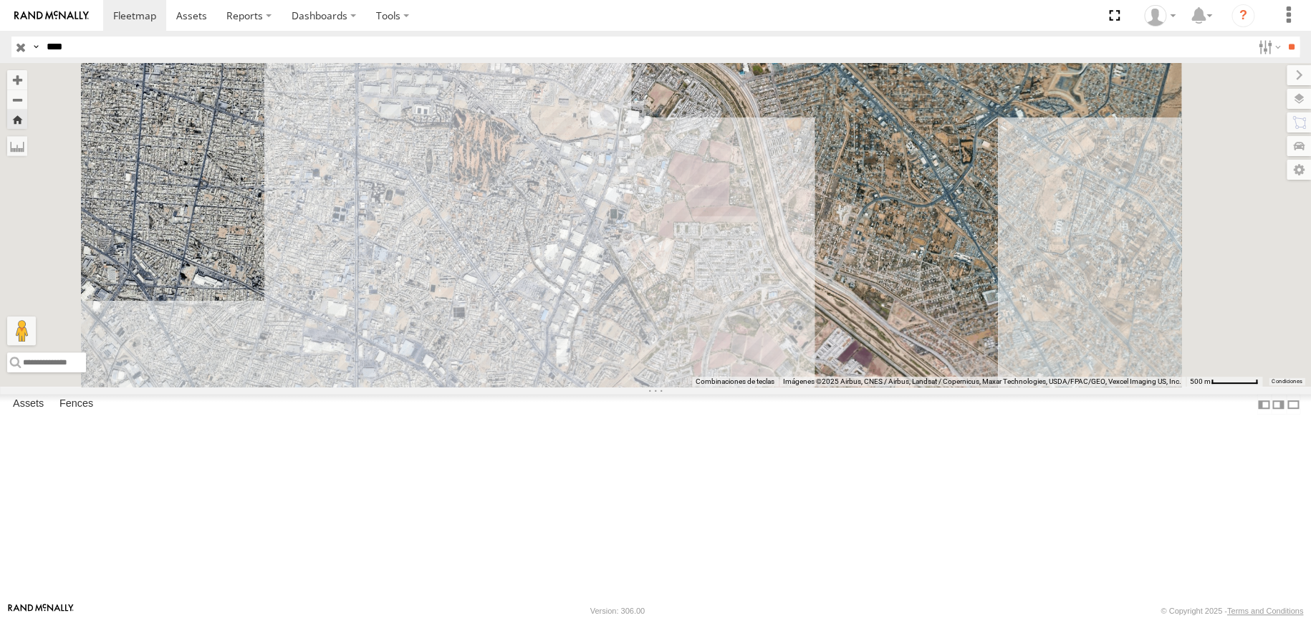
drag, startPoint x: 733, startPoint y: 236, endPoint x: 718, endPoint y: 317, distance: 82.3
click at [723, 315] on div "8682" at bounding box center [655, 225] width 1311 height 324
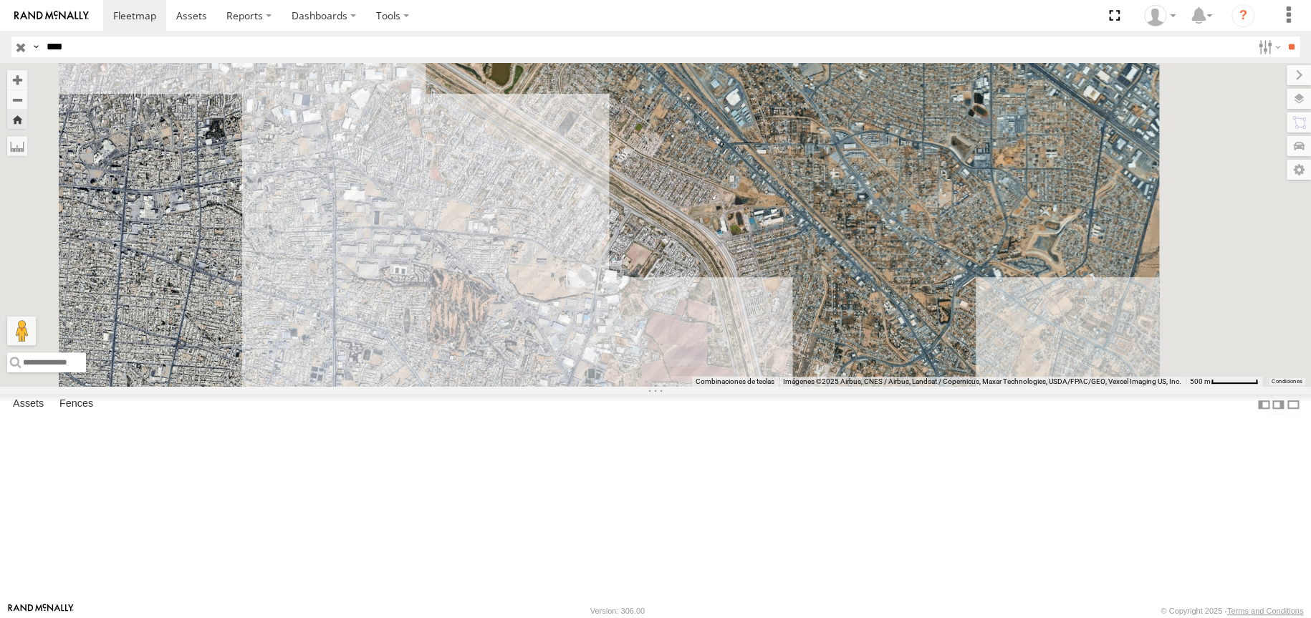
drag, startPoint x: 463, startPoint y: 206, endPoint x: 559, endPoint y: 282, distance: 122.4
click at [559, 282] on div "8682" at bounding box center [655, 225] width 1311 height 324
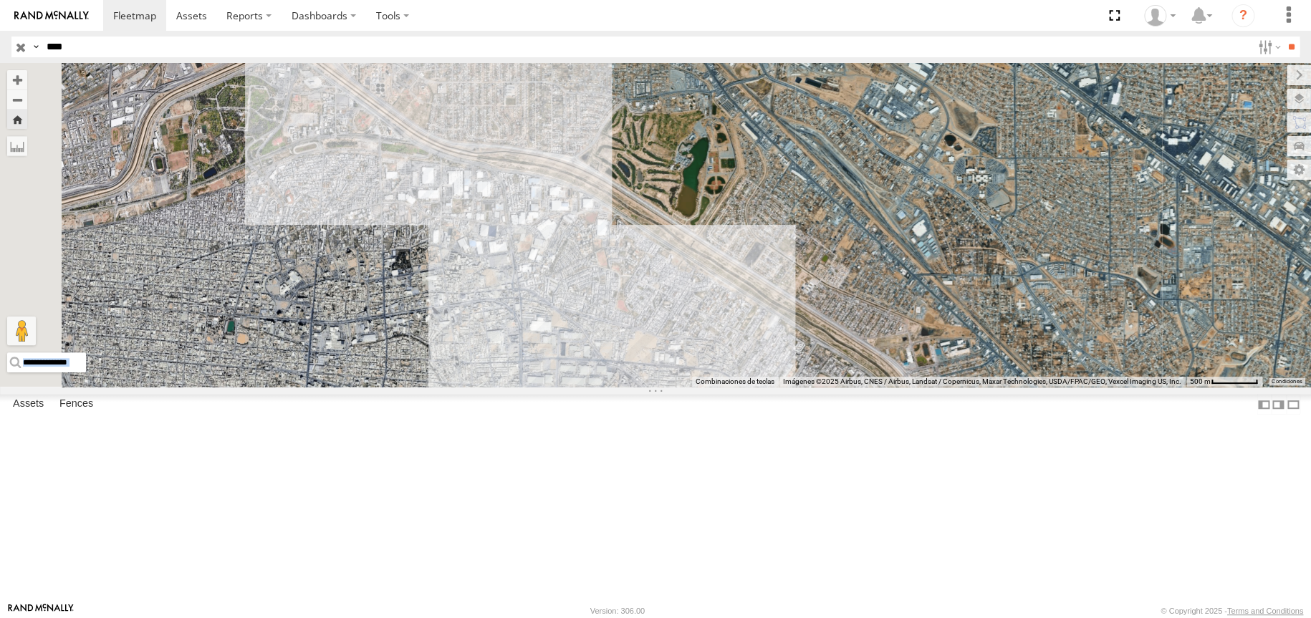
drag, startPoint x: 1070, startPoint y: 314, endPoint x: 1004, endPoint y: 278, distance: 75.3
click at [1007, 281] on div "Para navegar por el mapa con gestos táctiles, presiona dos veces y mantén el de…" at bounding box center [655, 225] width 1311 height 324
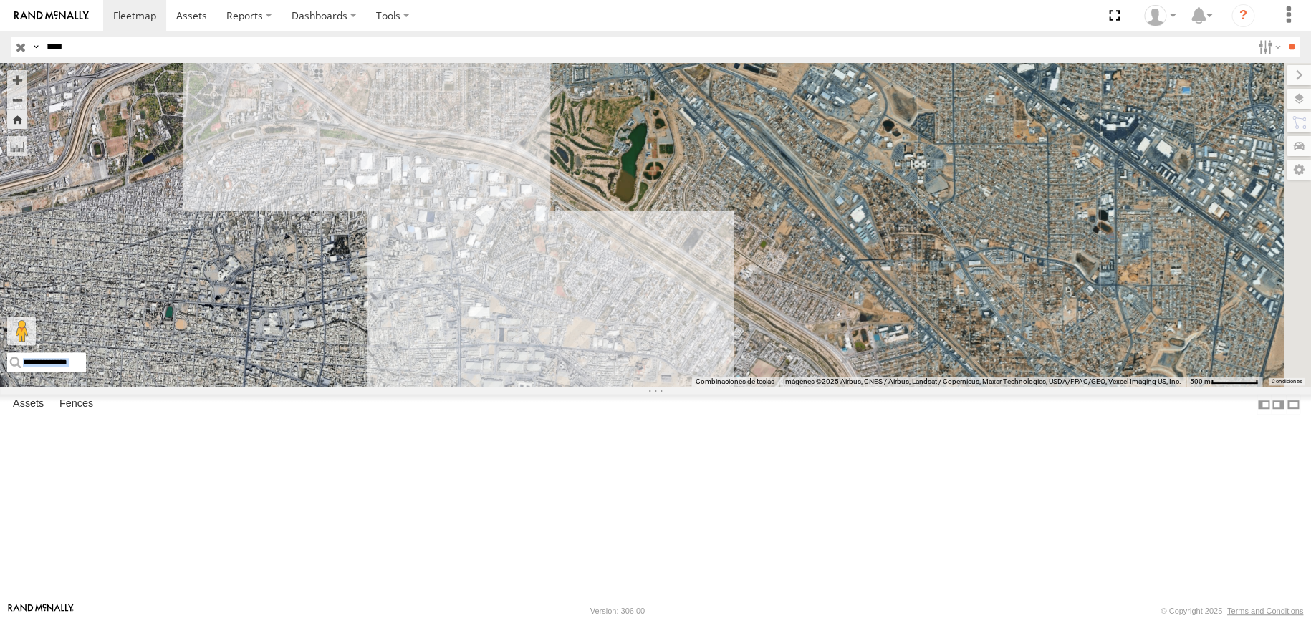
drag, startPoint x: 974, startPoint y: 324, endPoint x: 867, endPoint y: 260, distance: 124.9
click at [877, 276] on div "8682" at bounding box center [655, 225] width 1311 height 324
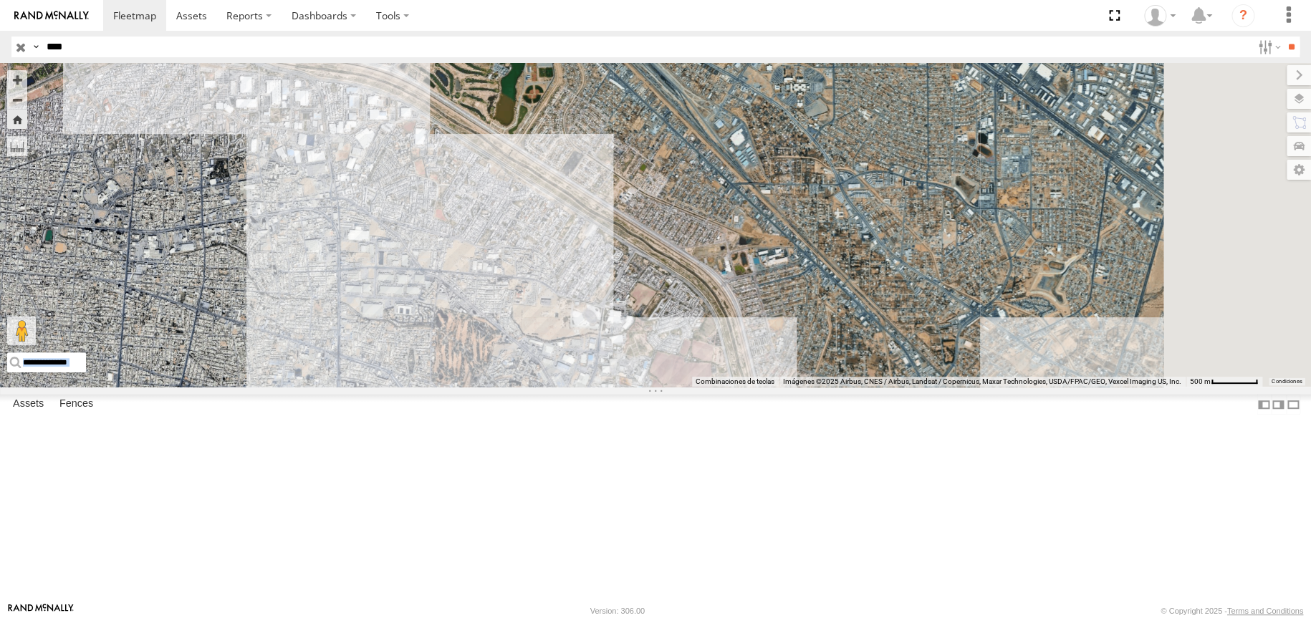
drag, startPoint x: 538, startPoint y: 354, endPoint x: 536, endPoint y: 254, distance: 99.6
click at [542, 297] on div "Para navegar por el mapa con gestos táctiles, presiona dos veces y mantén el de…" at bounding box center [655, 225] width 1311 height 324
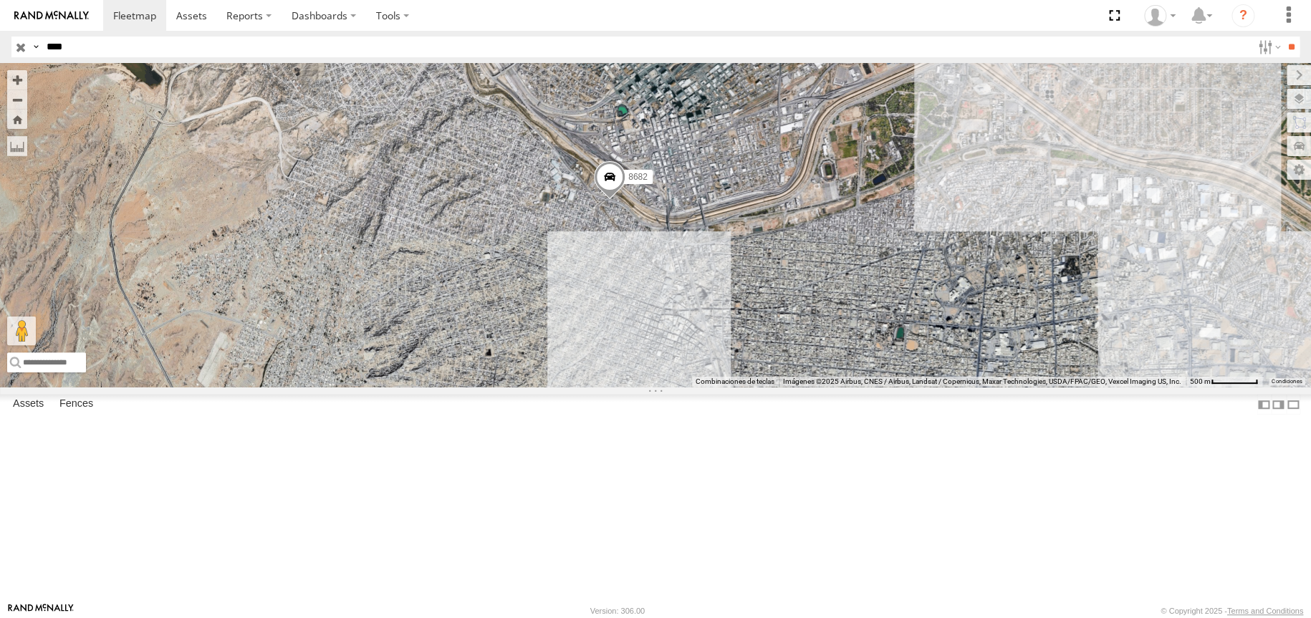
drag, startPoint x: 824, startPoint y: 353, endPoint x: 693, endPoint y: 297, distance: 142.8
click at [745, 314] on div "8682" at bounding box center [655, 225] width 1311 height 324
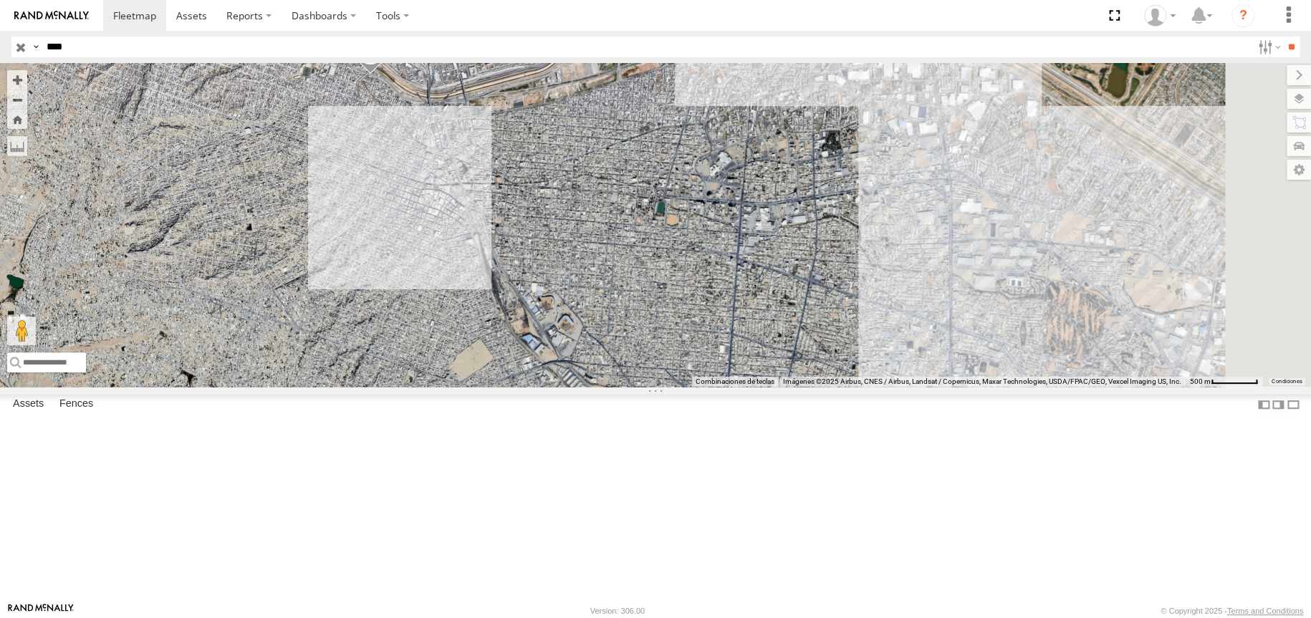
drag, startPoint x: 917, startPoint y: 314, endPoint x: 683, endPoint y: 236, distance: 246.2
click at [794, 244] on div "8682" at bounding box center [655, 225] width 1311 height 324
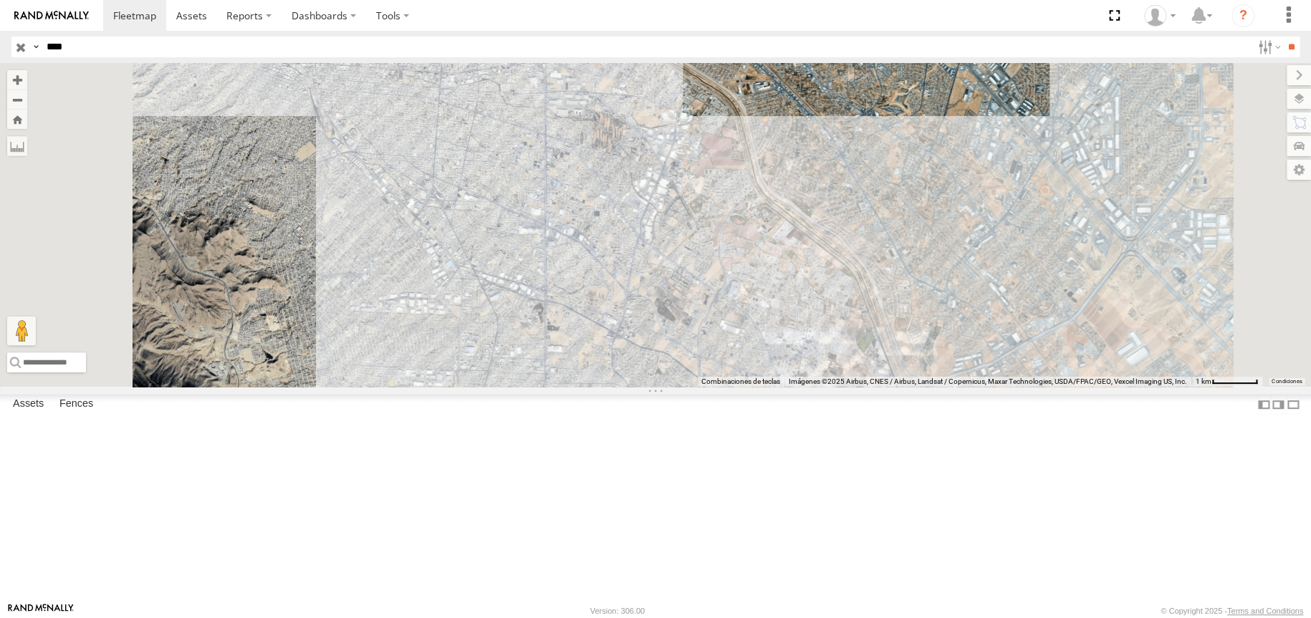
drag, startPoint x: 897, startPoint y: 266, endPoint x: 789, endPoint y: 257, distance: 107.9
click at [878, 297] on div "8682" at bounding box center [655, 225] width 1311 height 324
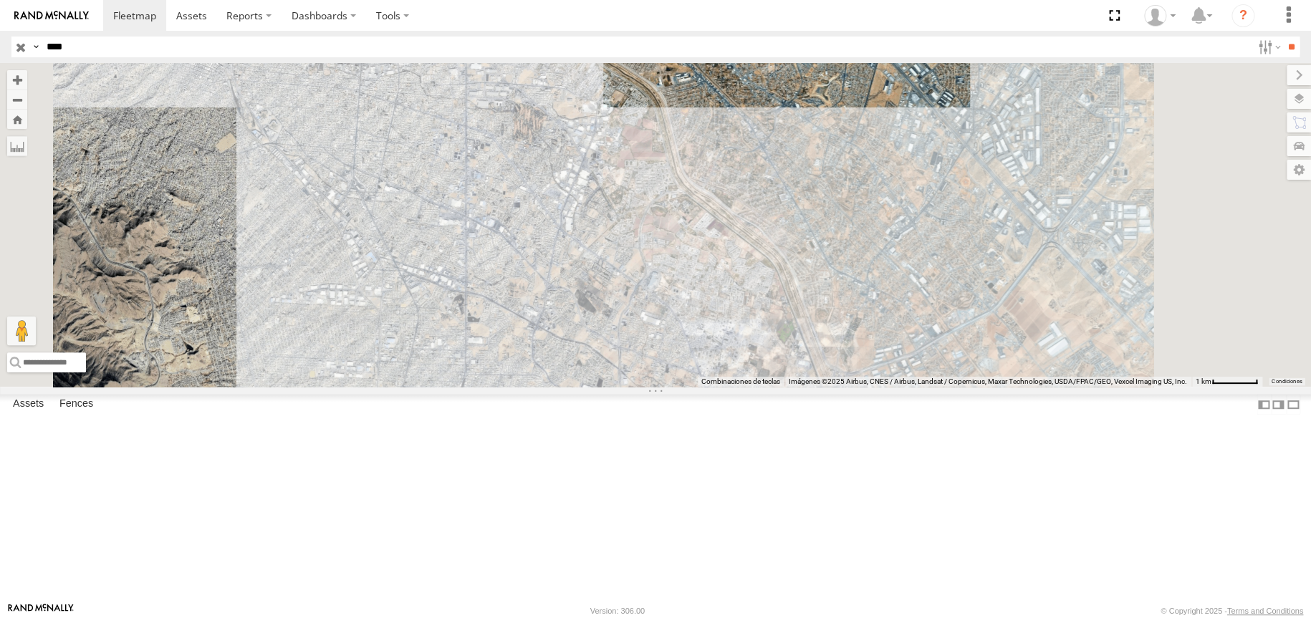
drag, startPoint x: 867, startPoint y: 360, endPoint x: 765, endPoint y: 266, distance: 138.9
click at [787, 284] on div "8682" at bounding box center [655, 225] width 1311 height 324
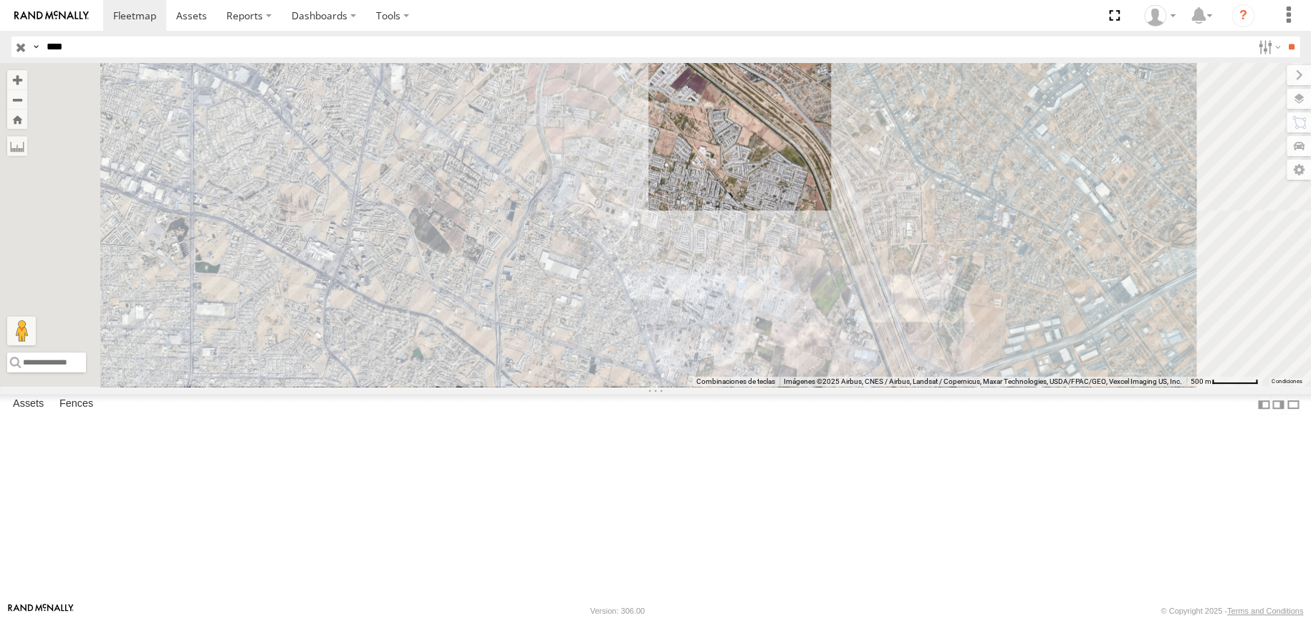
drag, startPoint x: 624, startPoint y: 153, endPoint x: 709, endPoint y: 325, distance: 191.9
click at [698, 312] on div "8682" at bounding box center [655, 225] width 1311 height 324
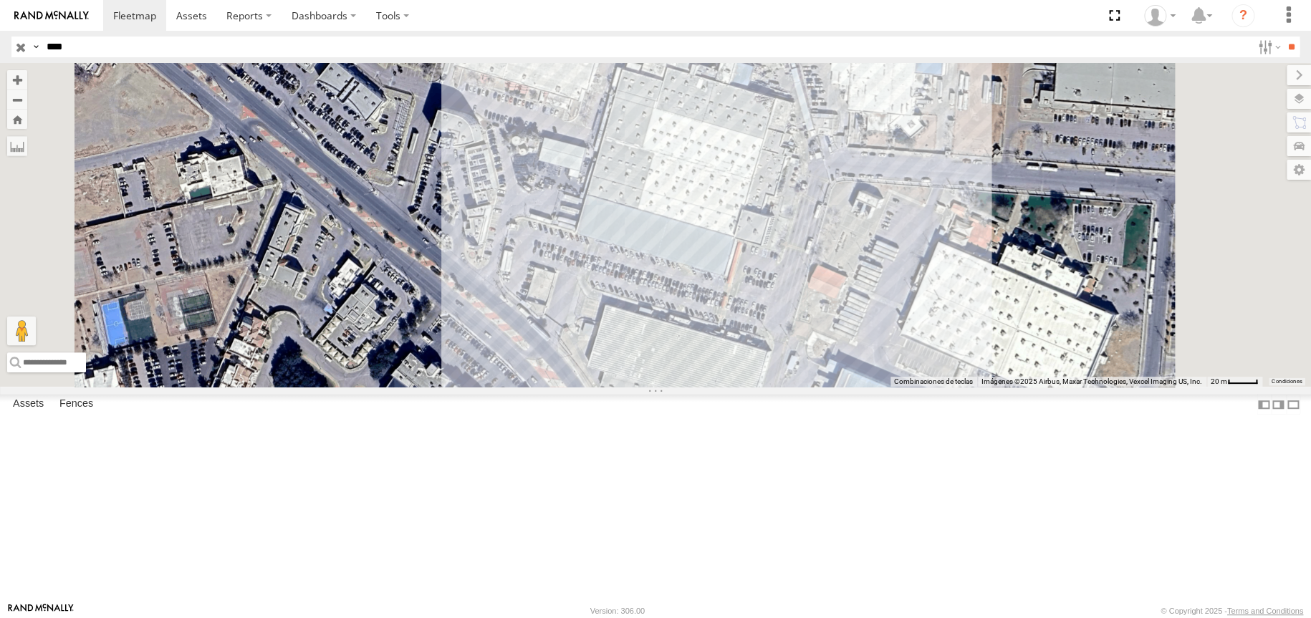
drag, startPoint x: 696, startPoint y: 260, endPoint x: 659, endPoint y: 214, distance: 58.6
click at [663, 216] on div "8682" at bounding box center [655, 225] width 1311 height 324
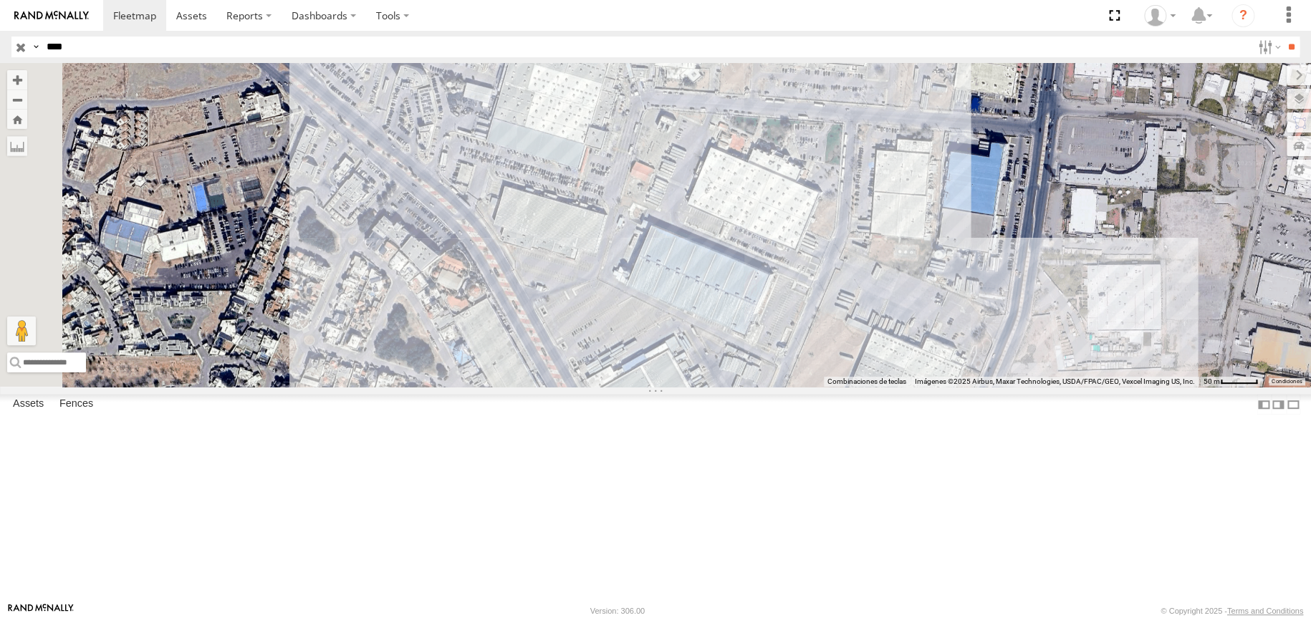
drag, startPoint x: 645, startPoint y: 271, endPoint x: 666, endPoint y: 297, distance: 33.0
click at [665, 296] on div "8682" at bounding box center [655, 225] width 1311 height 324
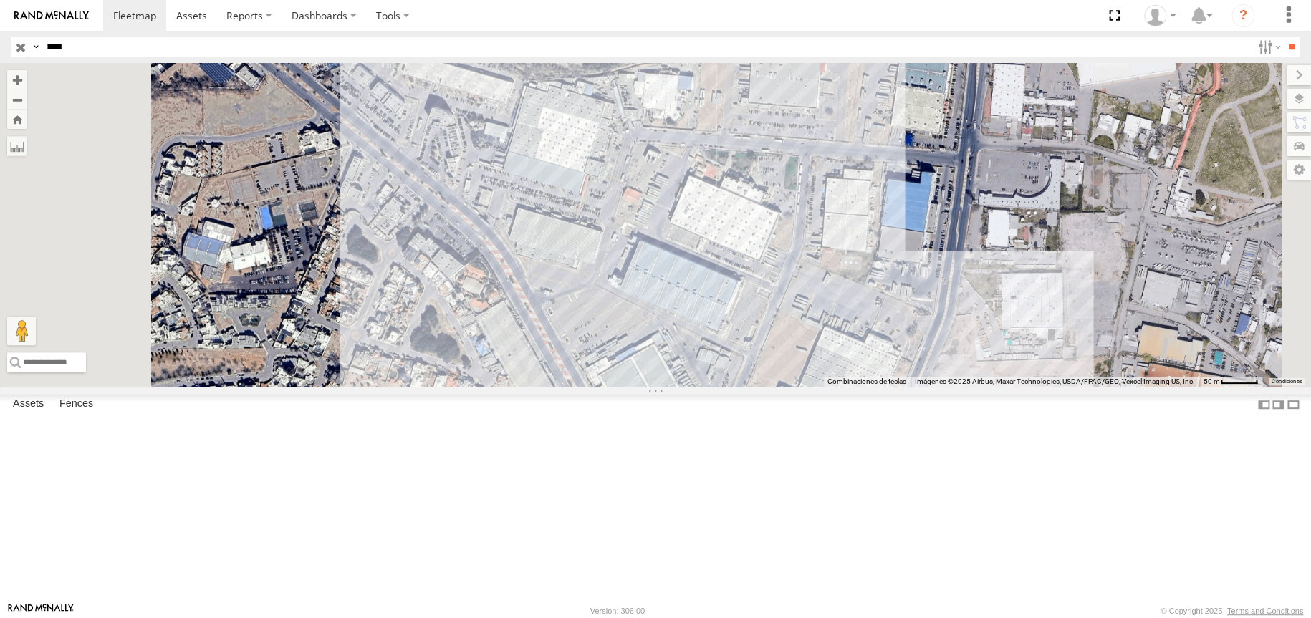
drag, startPoint x: 688, startPoint y: 305, endPoint x: 710, endPoint y: 317, distance: 24.7
click at [708, 316] on div "8682" at bounding box center [655, 225] width 1311 height 324
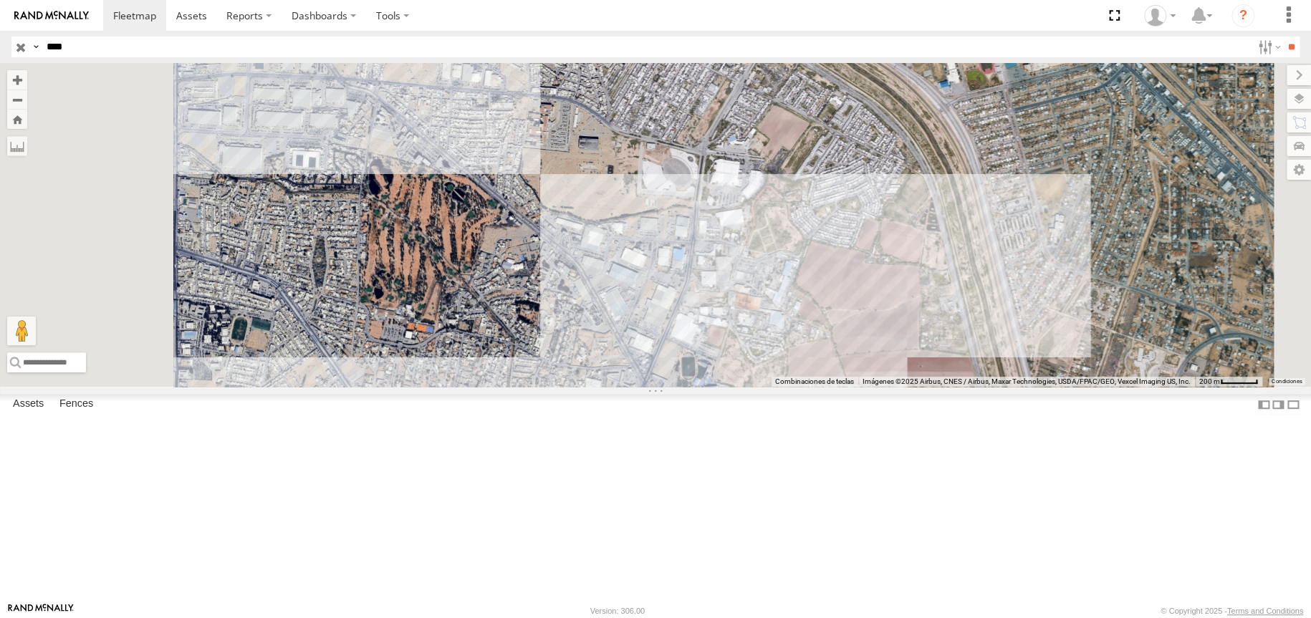
drag, startPoint x: 702, startPoint y: 285, endPoint x: 721, endPoint y: 316, distance: 36.0
click at [721, 316] on div "8682" at bounding box center [655, 225] width 1311 height 324
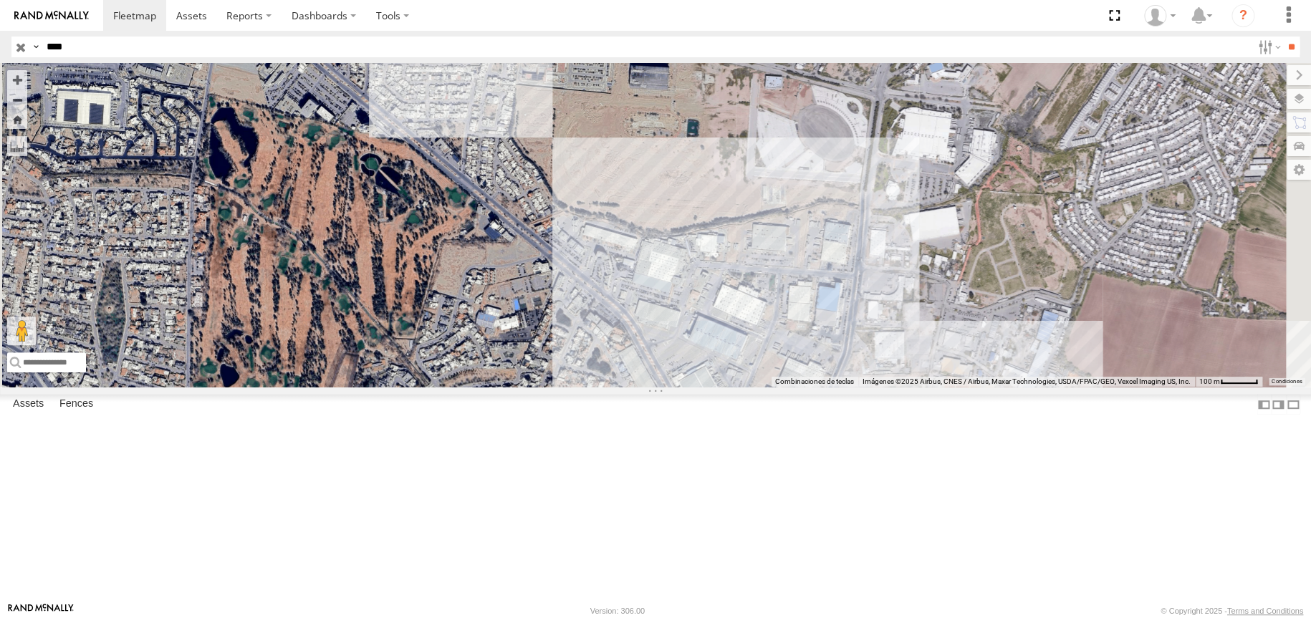
drag, startPoint x: 878, startPoint y: 392, endPoint x: 830, endPoint y: 330, distance: 78.1
click at [836, 334] on div "8682" at bounding box center [655, 225] width 1311 height 324
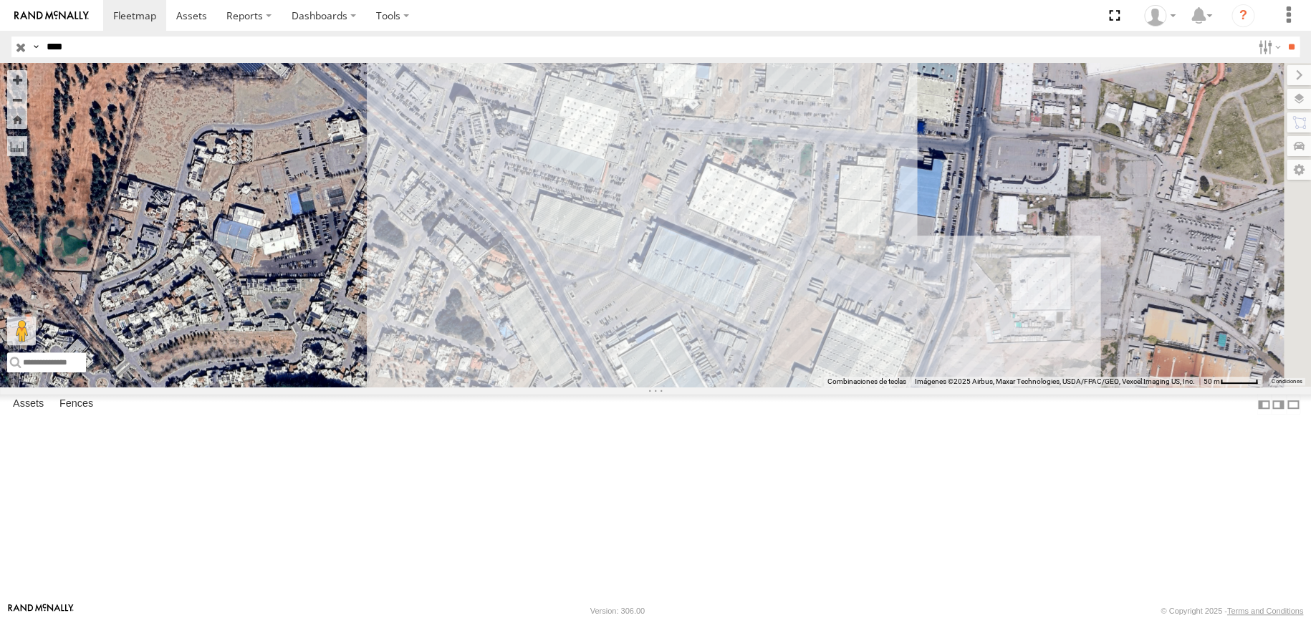
drag, startPoint x: 655, startPoint y: 206, endPoint x: 658, endPoint y: 264, distance: 57.4
click at [658, 264] on div "8682" at bounding box center [655, 225] width 1311 height 324
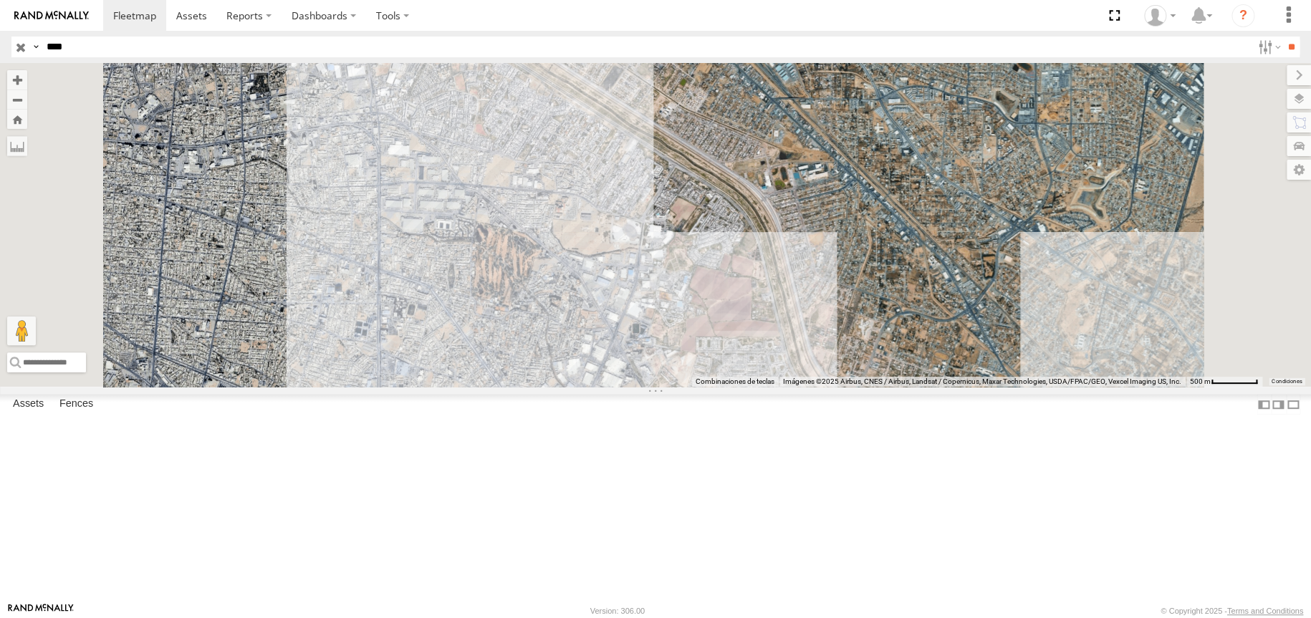
drag, startPoint x: 719, startPoint y: 334, endPoint x: 721, endPoint y: 342, distance: 8.2
click at [721, 342] on div "8682" at bounding box center [655, 225] width 1311 height 324
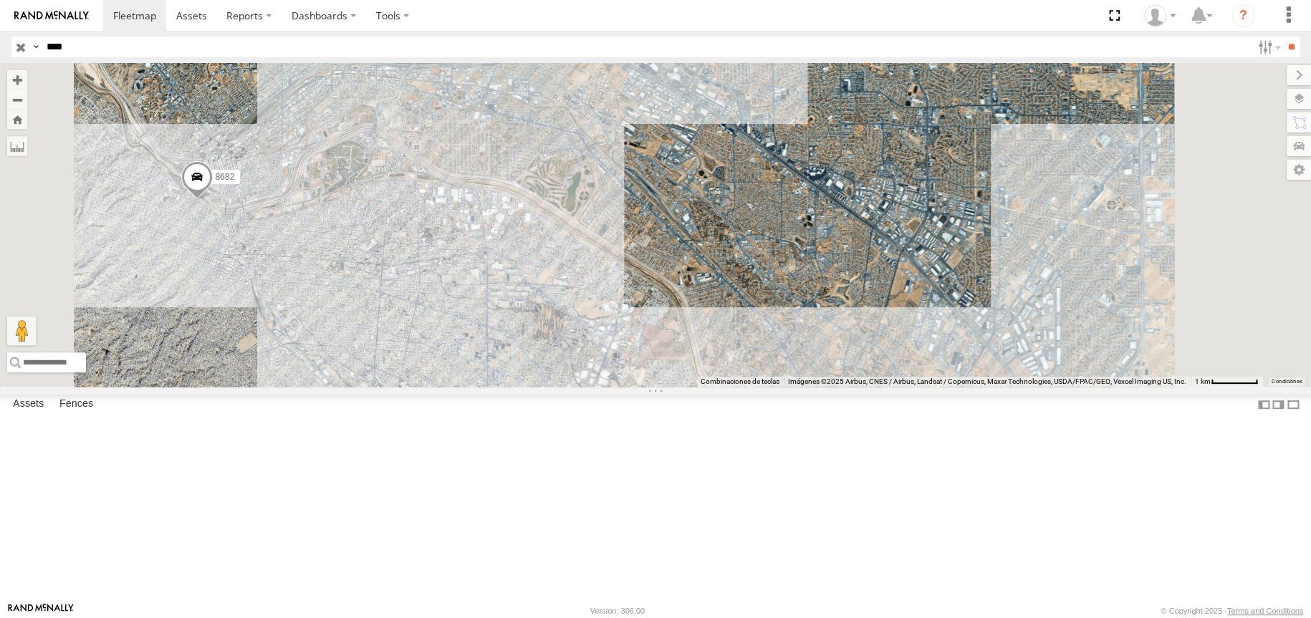
drag, startPoint x: 760, startPoint y: 371, endPoint x: 688, endPoint y: 264, distance: 128.9
click at [689, 266] on div "8682" at bounding box center [655, 225] width 1311 height 324
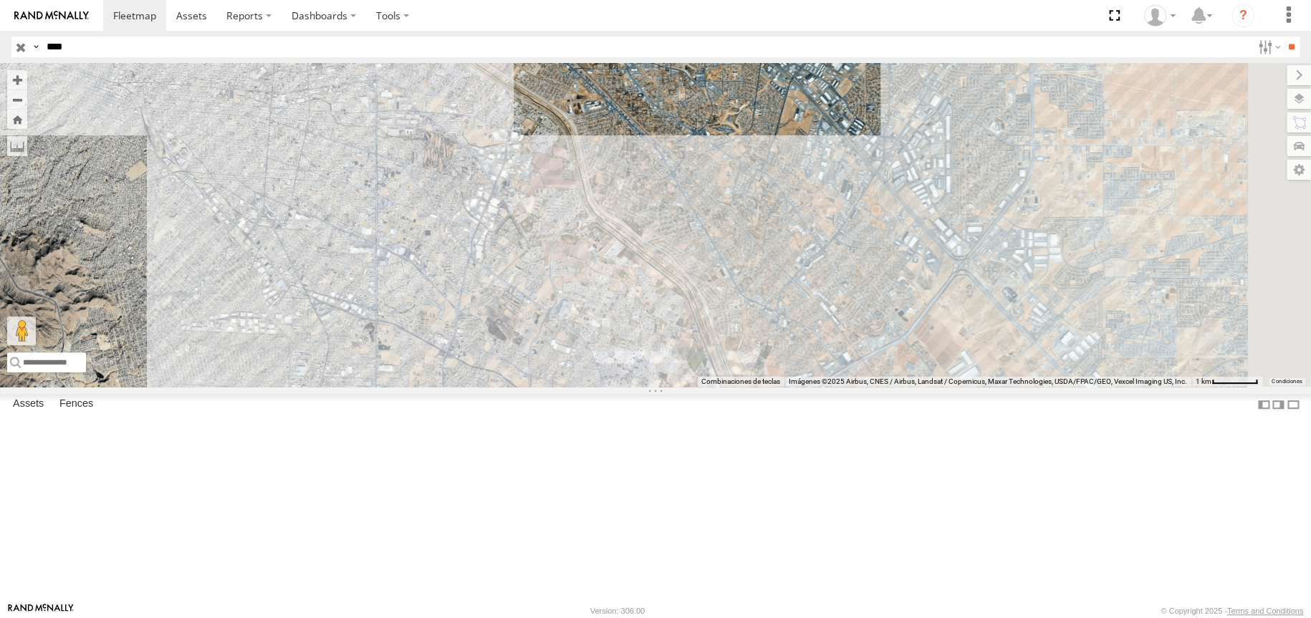
drag, startPoint x: 647, startPoint y: 276, endPoint x: 739, endPoint y: 350, distance: 118.7
click at [737, 350] on div "8682" at bounding box center [655, 225] width 1311 height 324
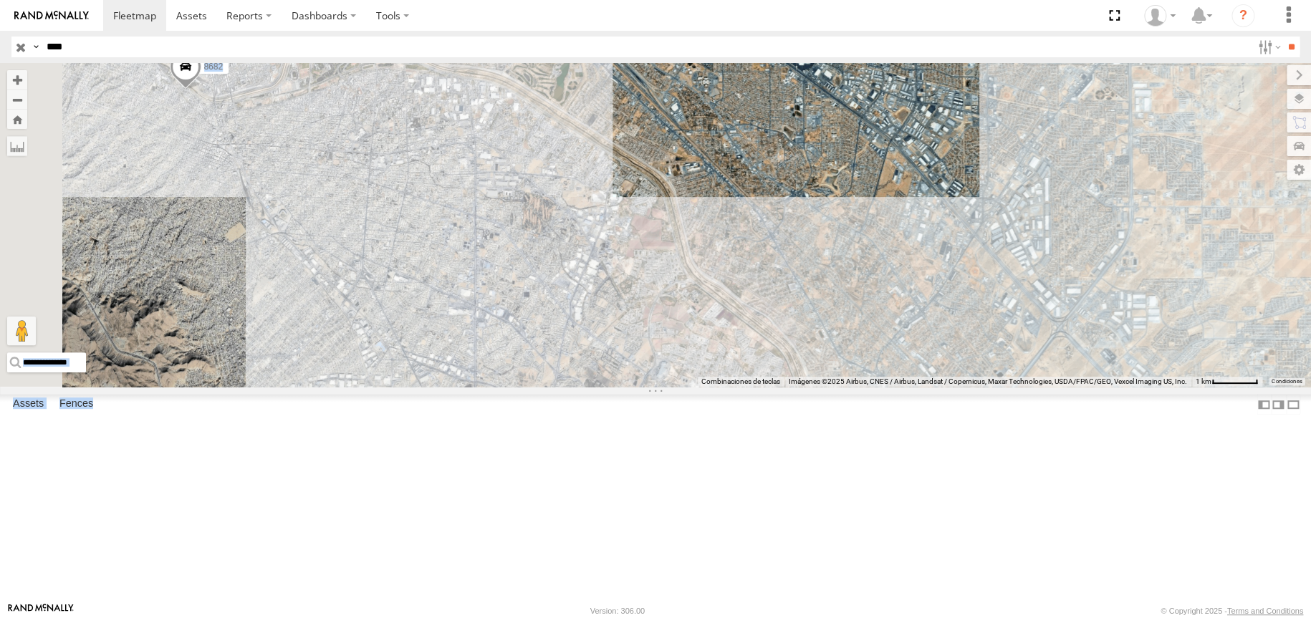
drag, startPoint x: 358, startPoint y: 183, endPoint x: 451, endPoint y: 218, distance: 99.5
click at [451, 218] on main "Para navegar por el mapa con gestos táctiles, presiona dos veces y mantén el de…" at bounding box center [655, 332] width 1311 height 539
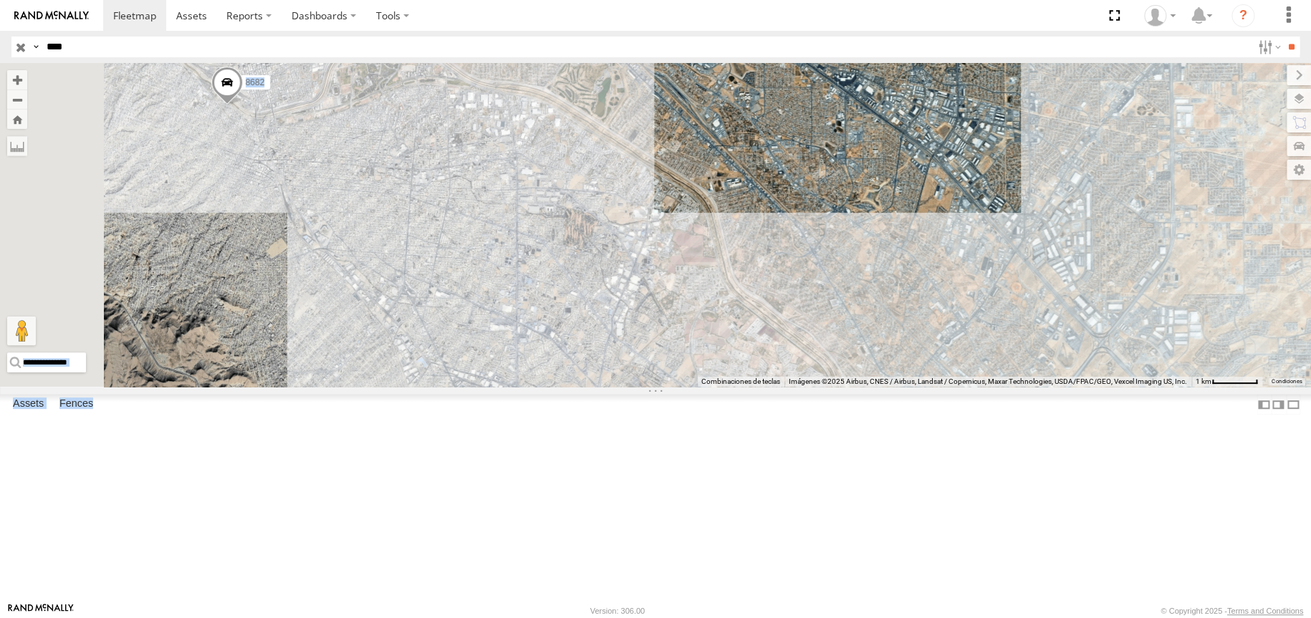
drag, startPoint x: 420, startPoint y: 213, endPoint x: 585, endPoint y: 260, distance: 171.4
click at [585, 260] on div "8682" at bounding box center [655, 225] width 1311 height 324
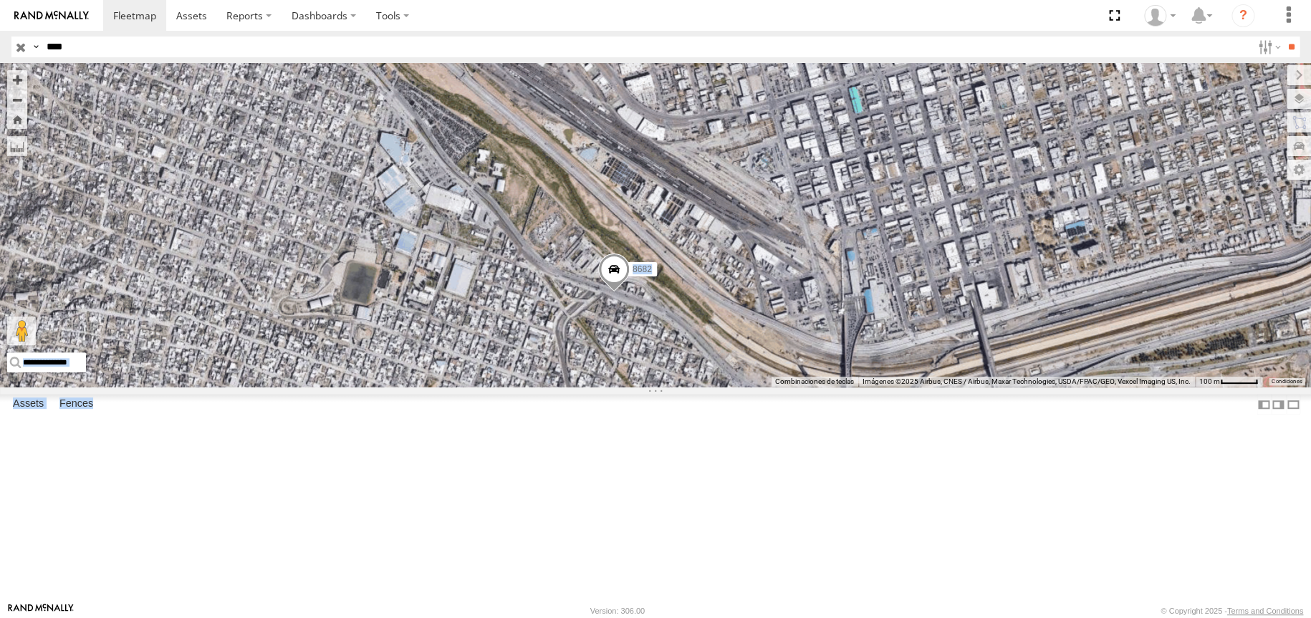
click at [802, 387] on div "8682" at bounding box center [655, 225] width 1311 height 324
click at [773, 387] on div "8682" at bounding box center [655, 225] width 1311 height 324
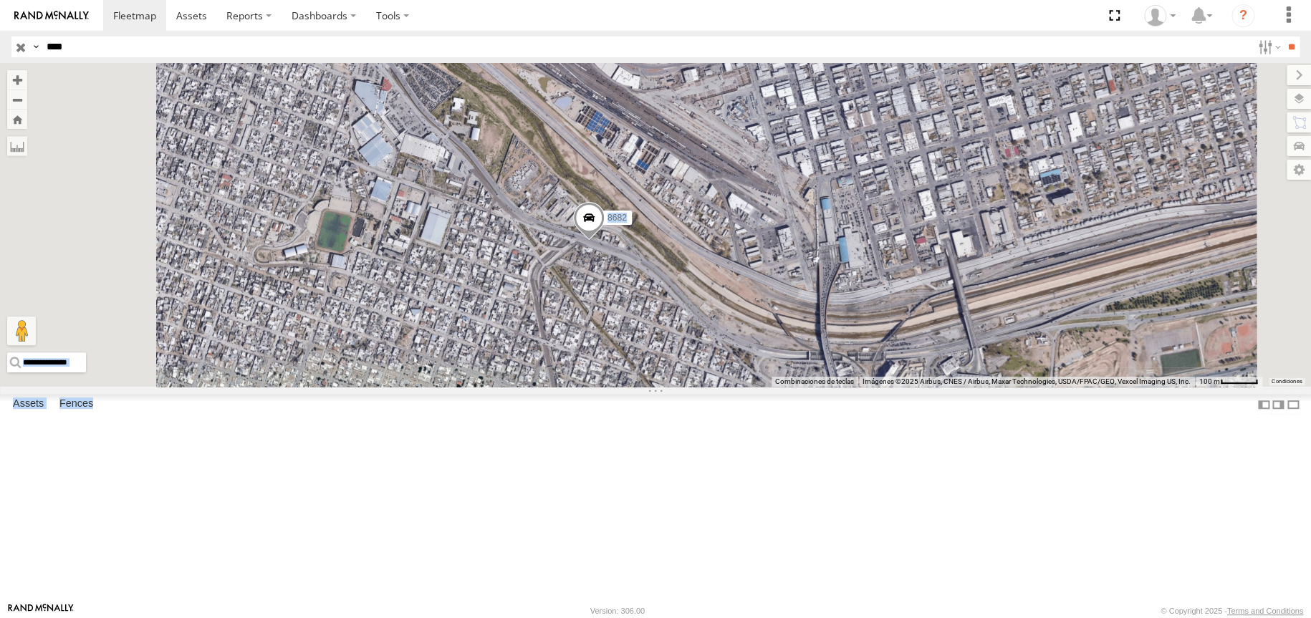
drag, startPoint x: 802, startPoint y: 381, endPoint x: 756, endPoint y: 341, distance: 61.5
click at [761, 343] on div "8682" at bounding box center [655, 225] width 1311 height 324
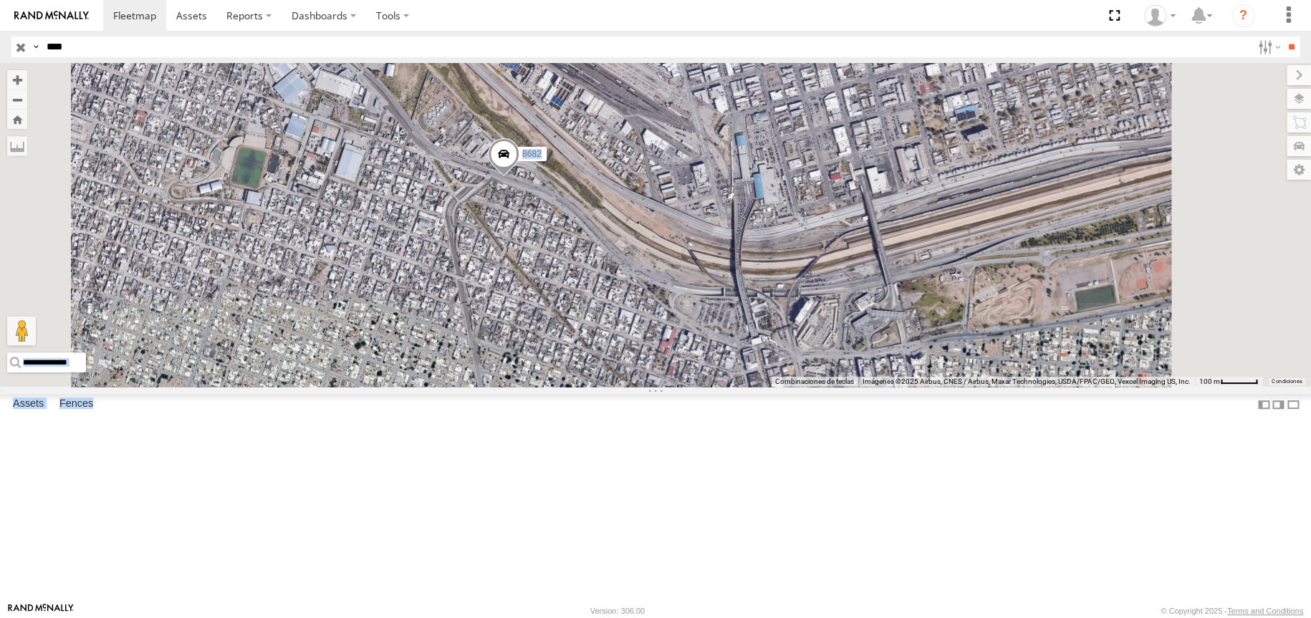
drag, startPoint x: 809, startPoint y: 392, endPoint x: 691, endPoint y: 312, distance: 142.8
click at [718, 327] on div "8682" at bounding box center [655, 225] width 1311 height 324
